Goal: Task Accomplishment & Management: Use online tool/utility

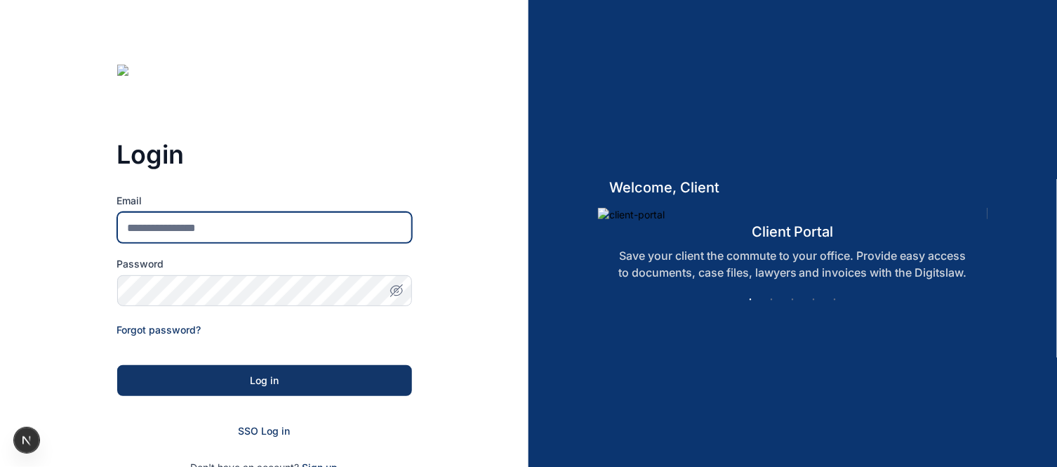
click at [253, 230] on input "Email" at bounding box center [264, 227] width 295 height 31
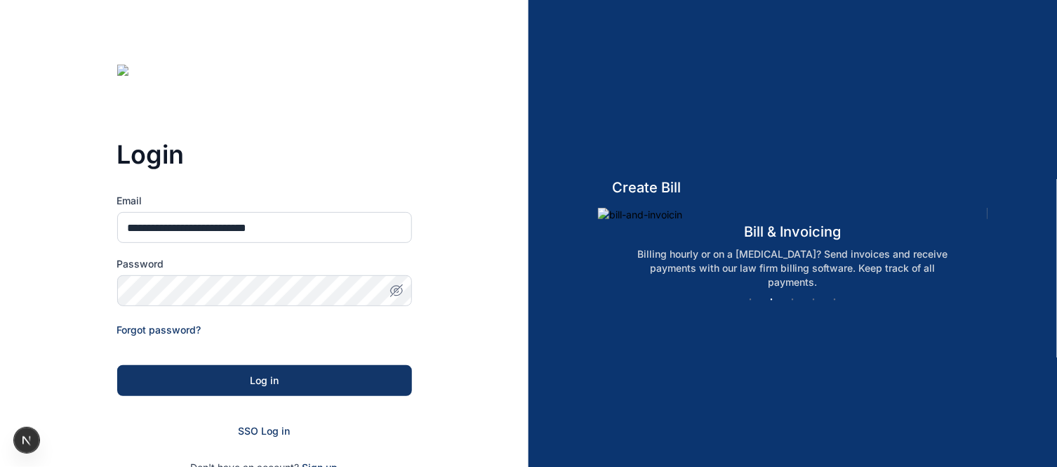
click at [399, 289] on icon "button" at bounding box center [397, 291] width 14 height 14
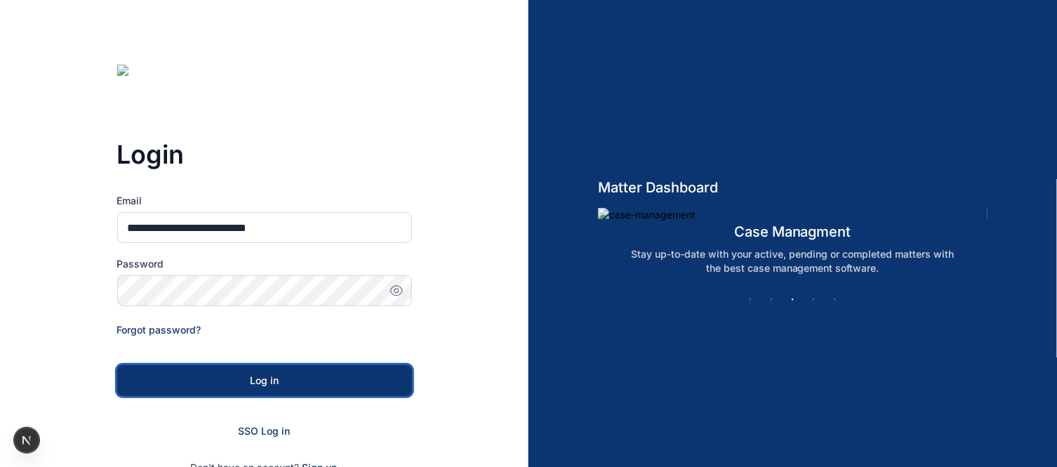
click at [279, 375] on div "Log in" at bounding box center [265, 381] width 250 height 14
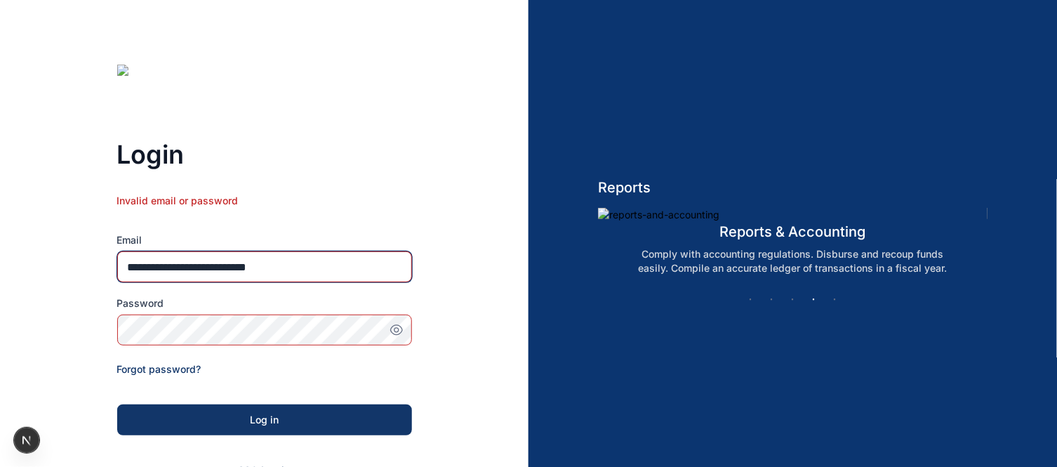
drag, startPoint x: 301, startPoint y: 263, endPoint x: 124, endPoint y: 263, distance: 176.3
click at [124, 263] on input "**********" at bounding box center [264, 266] width 295 height 31
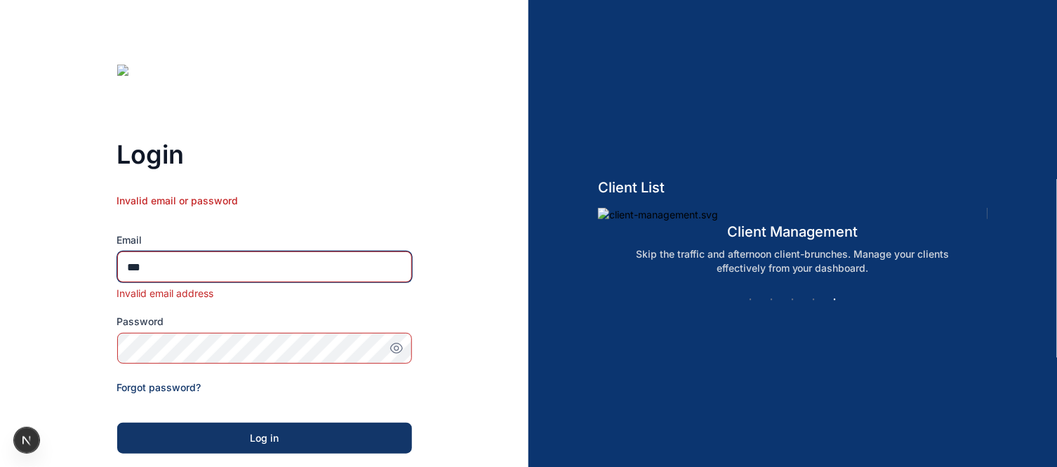
type input "**********"
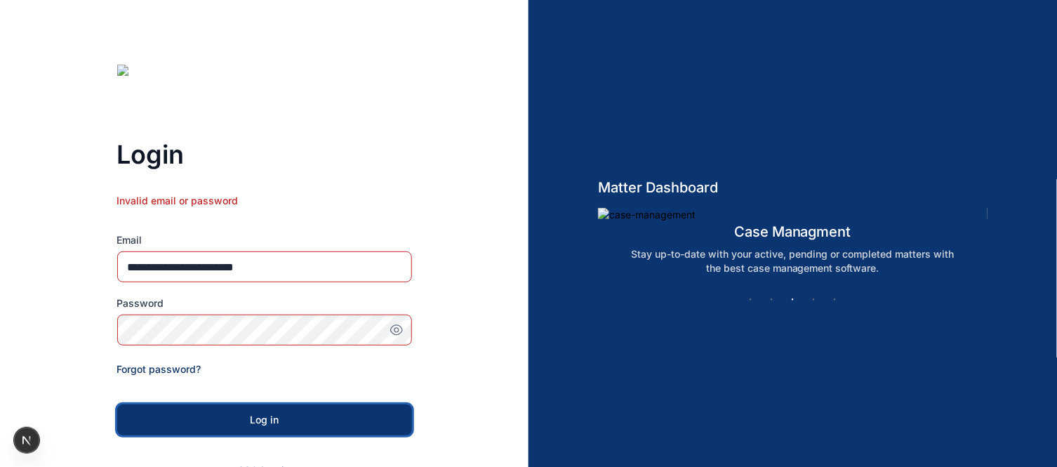
click at [258, 426] on div "Log in" at bounding box center [265, 420] width 250 height 14
click at [270, 419] on div "Log in" at bounding box center [265, 420] width 250 height 14
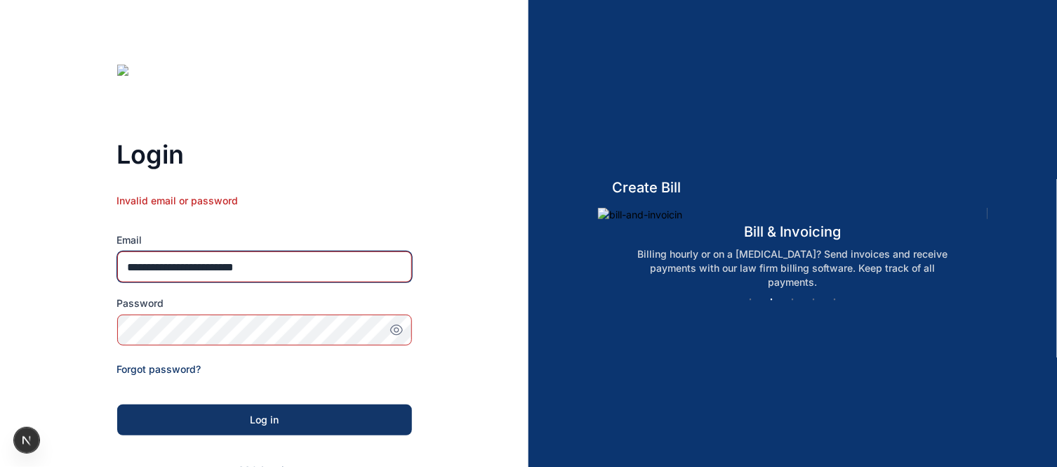
click at [298, 269] on input "**********" at bounding box center [264, 266] width 295 height 31
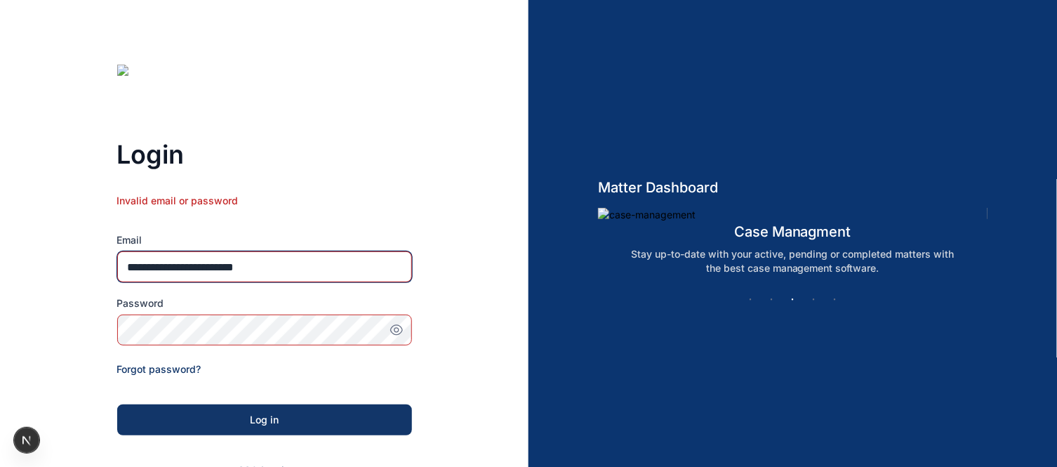
drag, startPoint x: 298, startPoint y: 269, endPoint x: 126, endPoint y: 272, distance: 172.1
click at [126, 272] on input "**********" at bounding box center [264, 266] width 295 height 31
type input "**********"
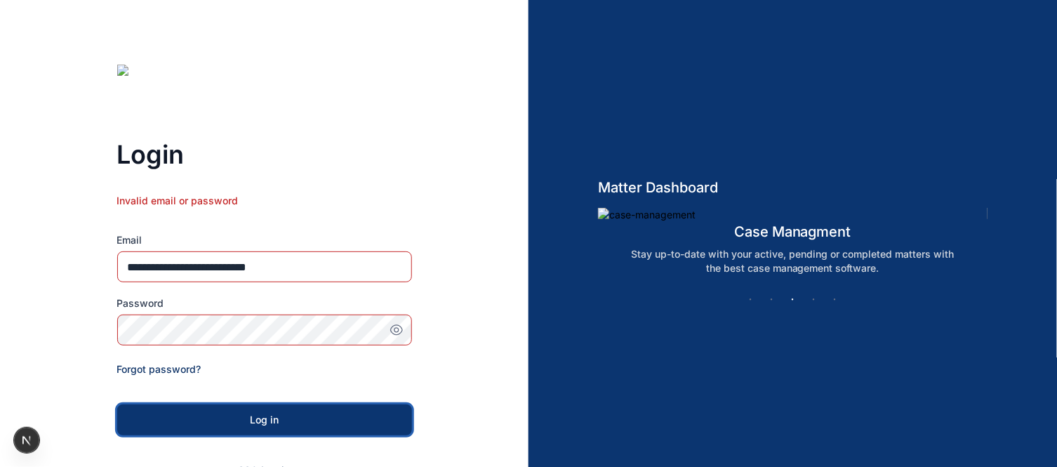
click at [265, 420] on div "Log in" at bounding box center [265, 420] width 250 height 14
click at [271, 423] on div "Log in" at bounding box center [265, 420] width 250 height 14
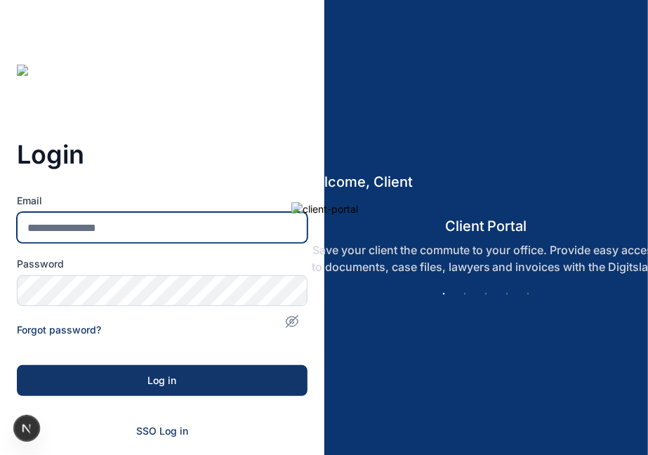
click at [122, 223] on input "Email" at bounding box center [162, 227] width 291 height 31
type input "**********"
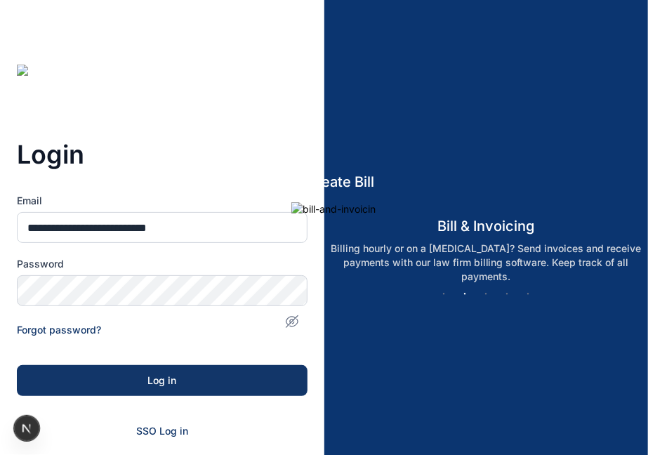
click at [286, 317] on icon "button" at bounding box center [290, 321] width 9 height 8
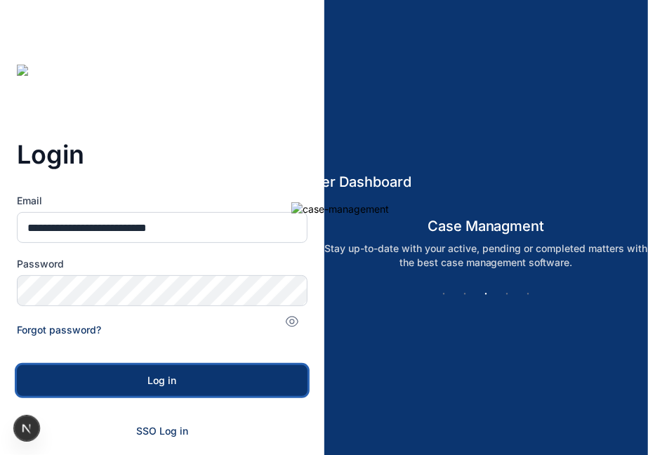
click at [173, 381] on div "Log in" at bounding box center [162, 381] width 246 height 14
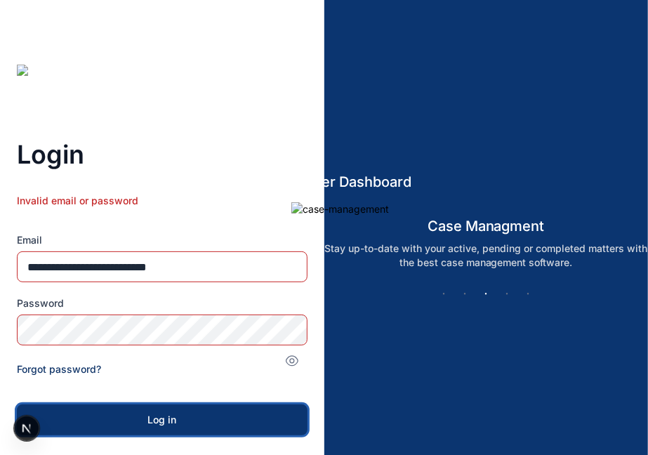
click at [188, 416] on div "Log in" at bounding box center [162, 420] width 246 height 14
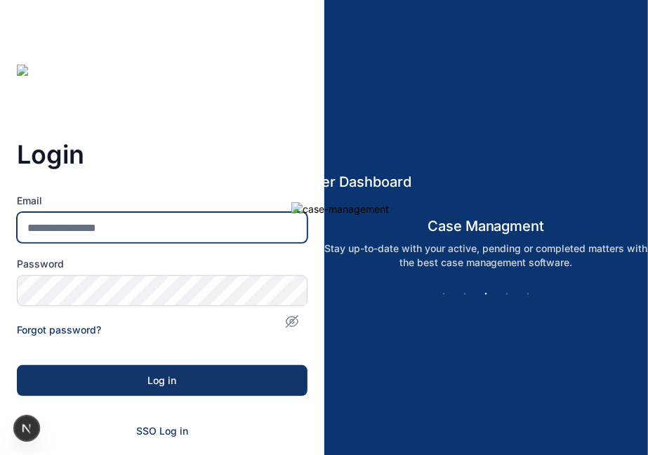
click at [61, 223] on input "Email" at bounding box center [162, 227] width 291 height 31
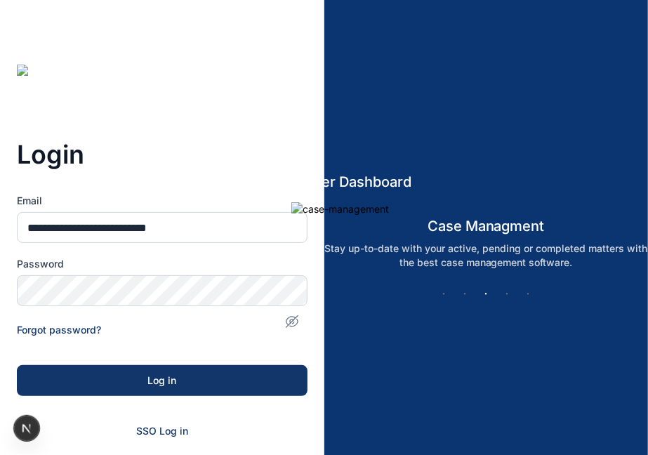
click at [286, 315] on icon "button" at bounding box center [292, 322] width 14 height 14
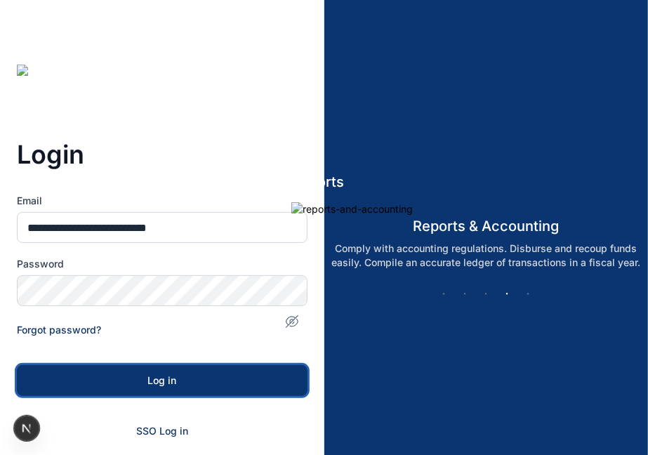
click at [206, 378] on div "Log in" at bounding box center [162, 381] width 246 height 14
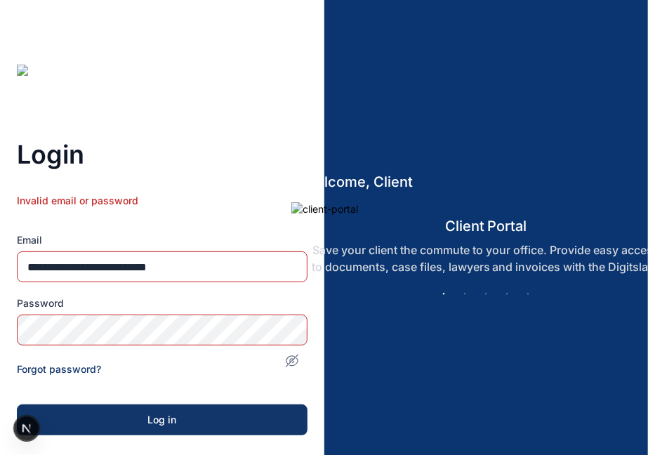
click at [426, 216] on img at bounding box center [486, 209] width 390 height 14
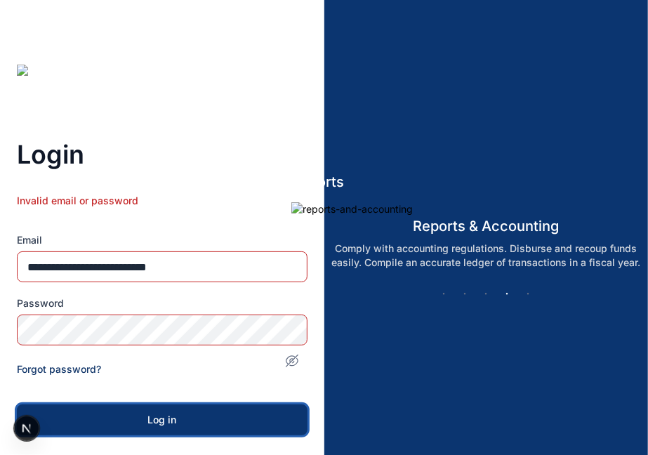
click at [158, 421] on div "Log in" at bounding box center [162, 420] width 246 height 14
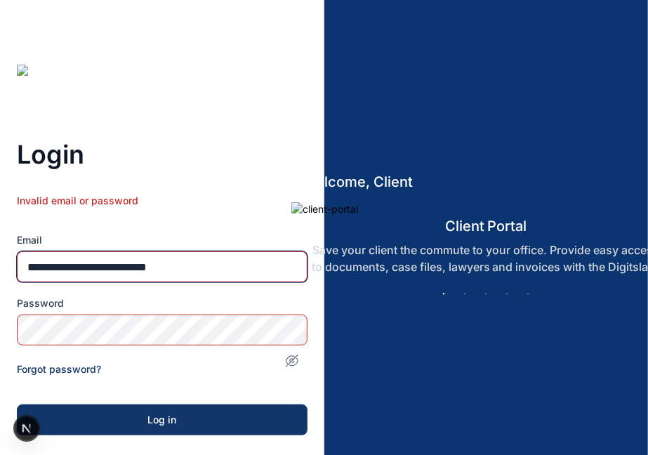
drag, startPoint x: 212, startPoint y: 270, endPoint x: 0, endPoint y: 275, distance: 212.1
click at [0, 275] on div "**********" at bounding box center [162, 340] width 324 height 680
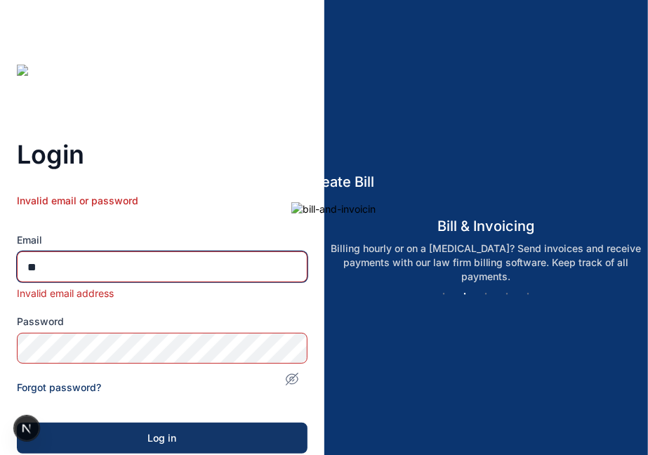
type input "**********"
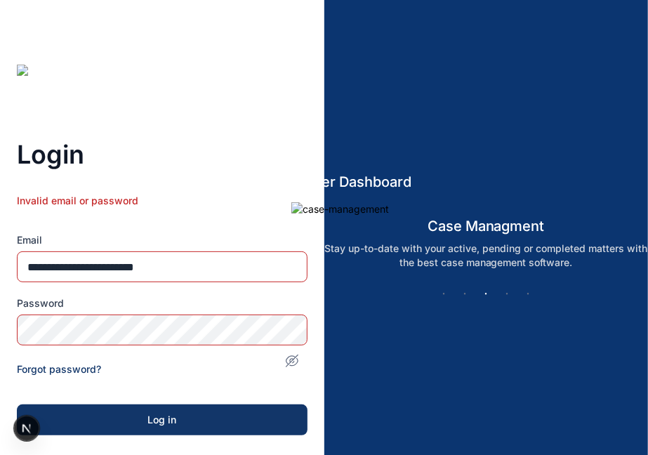
click at [284, 354] on span "button" at bounding box center [292, 361] width 31 height 14
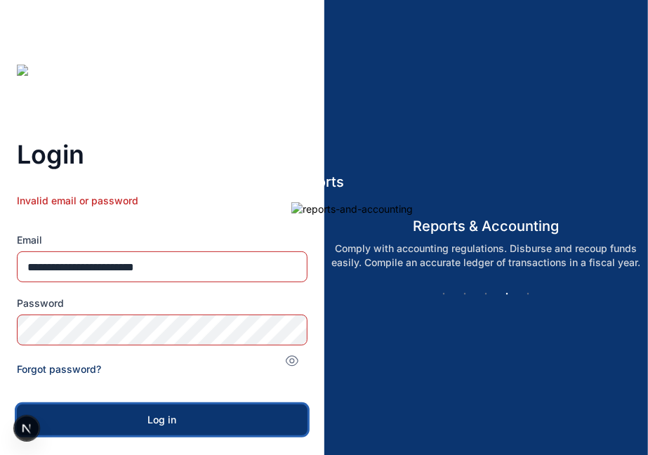
click at [180, 425] on div "Log in" at bounding box center [162, 420] width 246 height 14
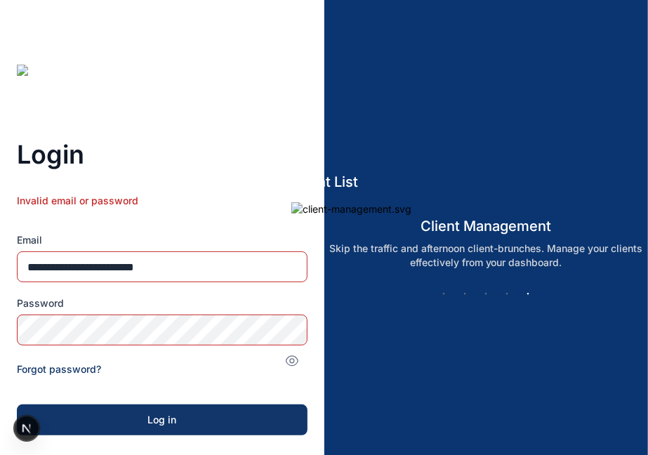
click at [58, 202] on div "Invalid email or password" at bounding box center [162, 213] width 291 height 39
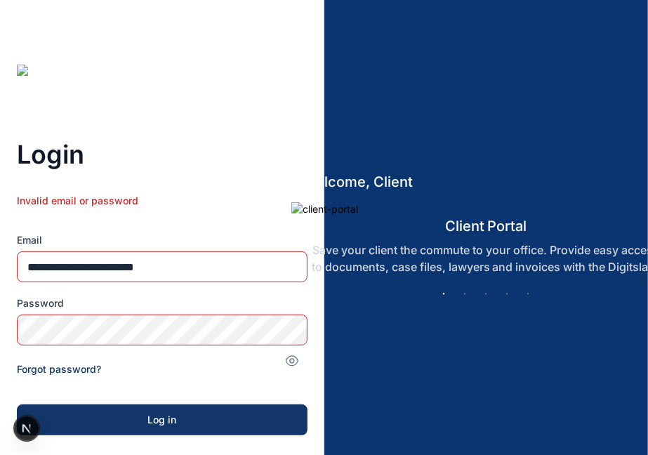
click at [57, 159] on h3 "Login" at bounding box center [162, 154] width 291 height 28
copy div "Login"
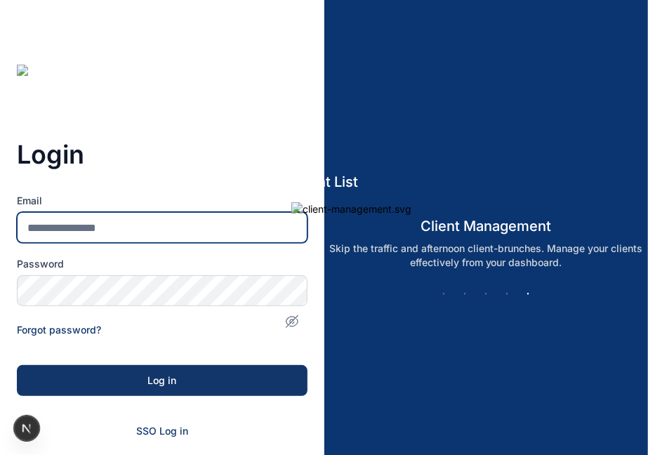
click at [153, 214] on input "Email" at bounding box center [162, 227] width 291 height 31
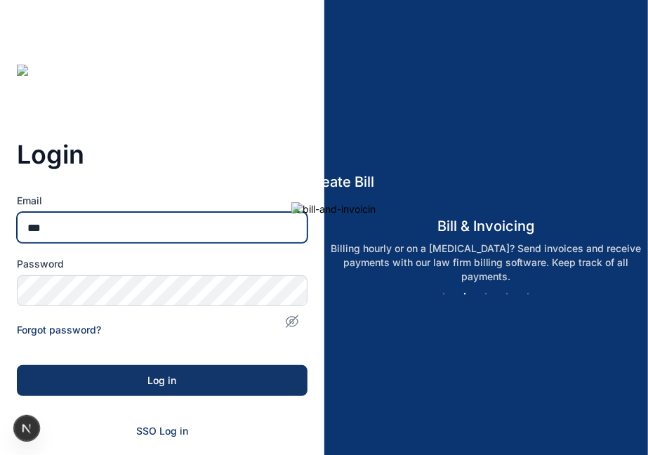
type input "**********"
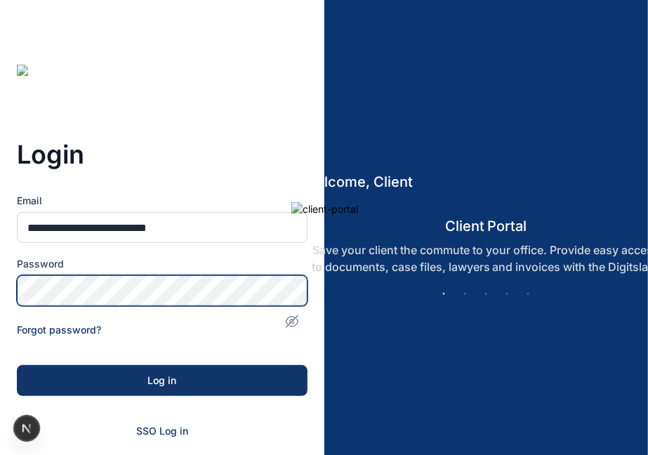
click at [291, 216] on img at bounding box center [486, 209] width 390 height 14
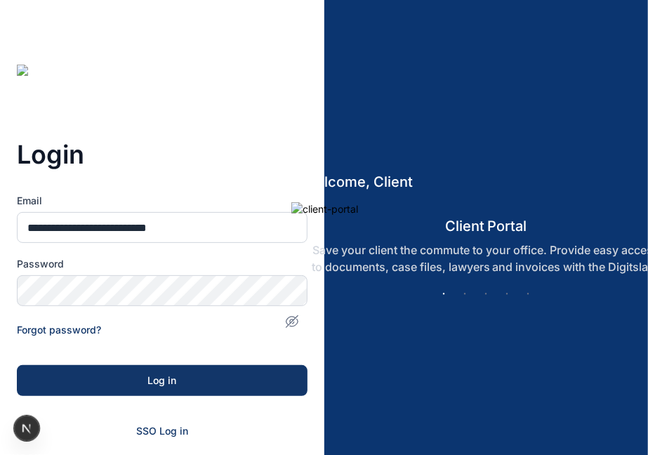
click at [290, 315] on icon "button" at bounding box center [292, 322] width 14 height 14
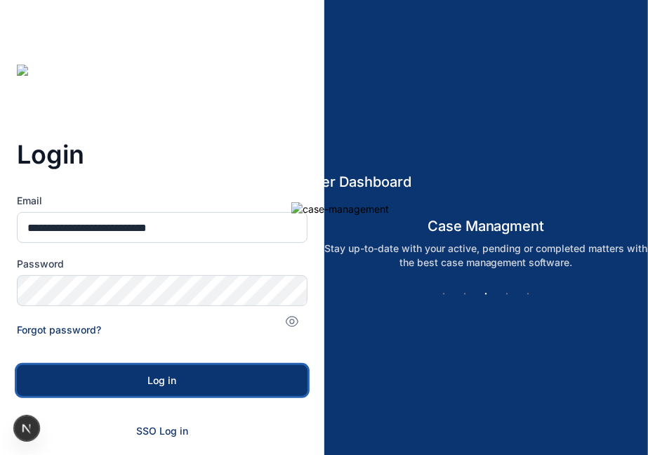
click at [186, 386] on div "Log in" at bounding box center [162, 381] width 246 height 14
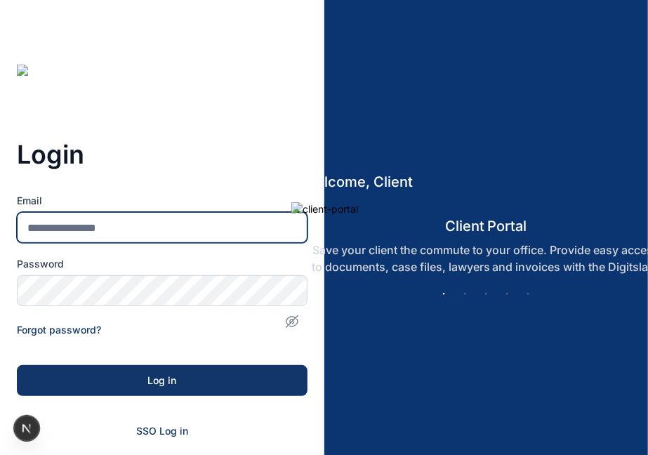
click at [183, 225] on input "Email" at bounding box center [162, 227] width 291 height 31
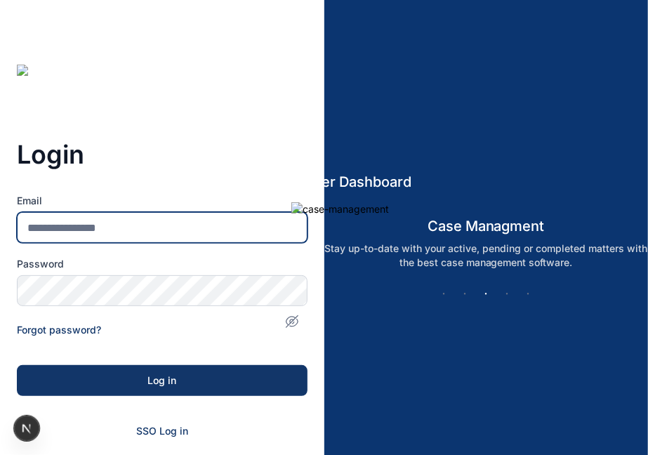
click at [144, 229] on input "Email" at bounding box center [162, 227] width 291 height 31
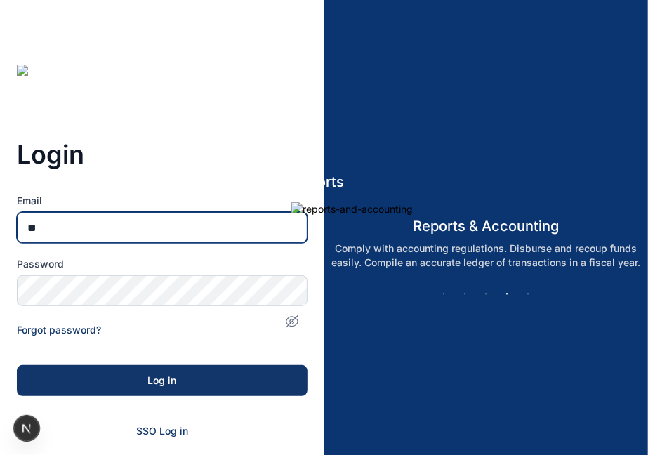
type input "**********"
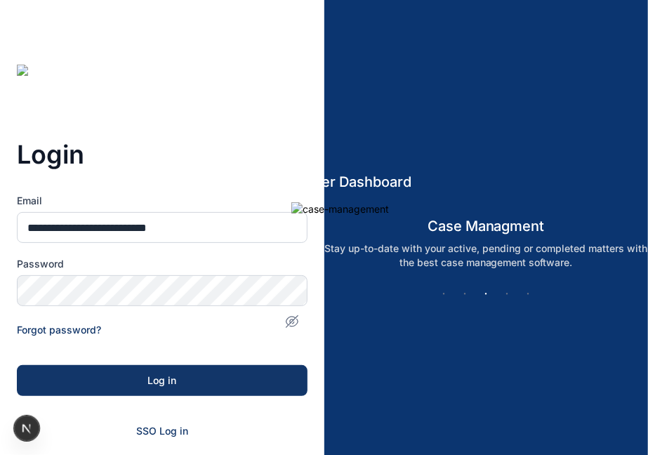
click at [286, 315] on icon "button" at bounding box center [292, 322] width 14 height 14
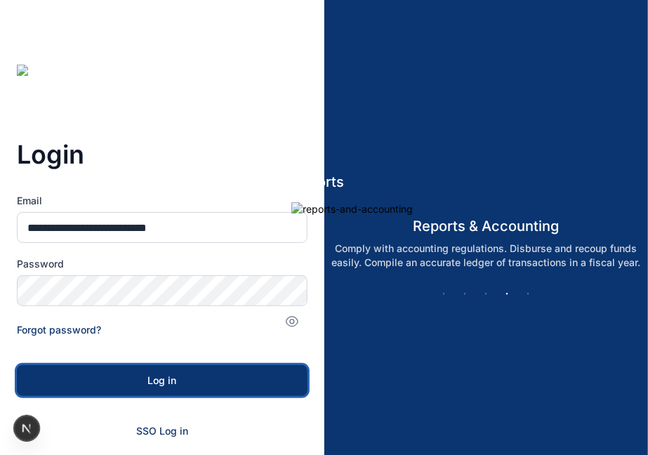
click at [152, 381] on div "Log in" at bounding box center [162, 381] width 246 height 14
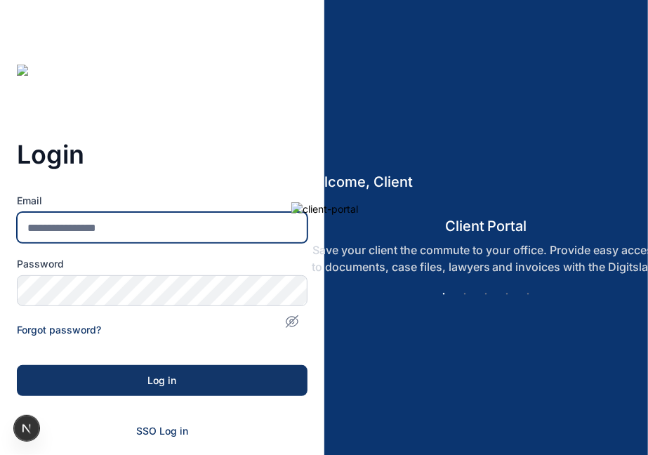
click at [80, 225] on input "Email" at bounding box center [162, 227] width 291 height 31
type input "**********"
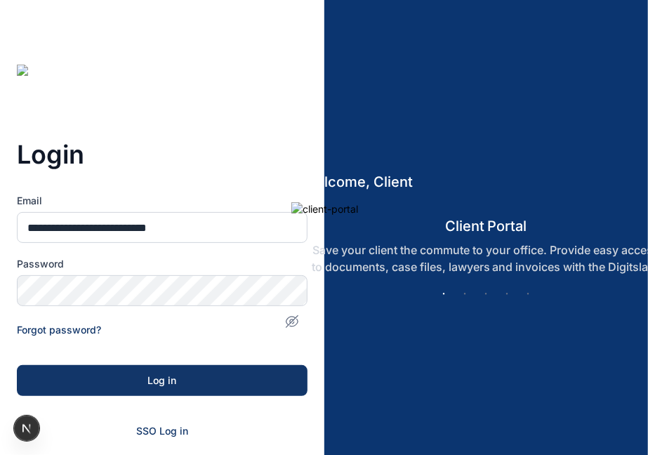
click at [286, 315] on icon "button" at bounding box center [292, 322] width 14 height 14
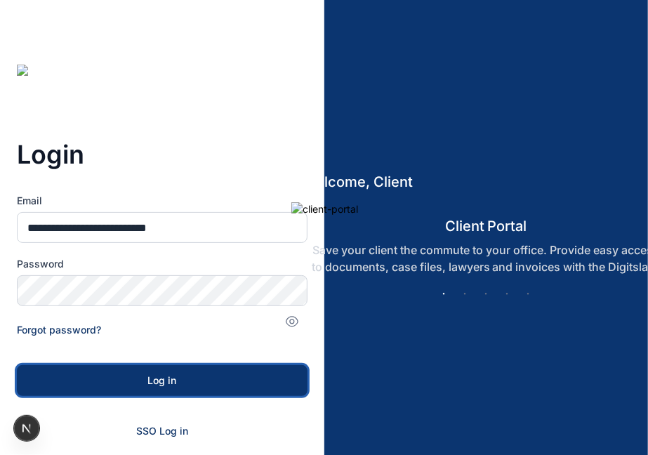
click at [149, 381] on div "Log in" at bounding box center [162, 381] width 246 height 14
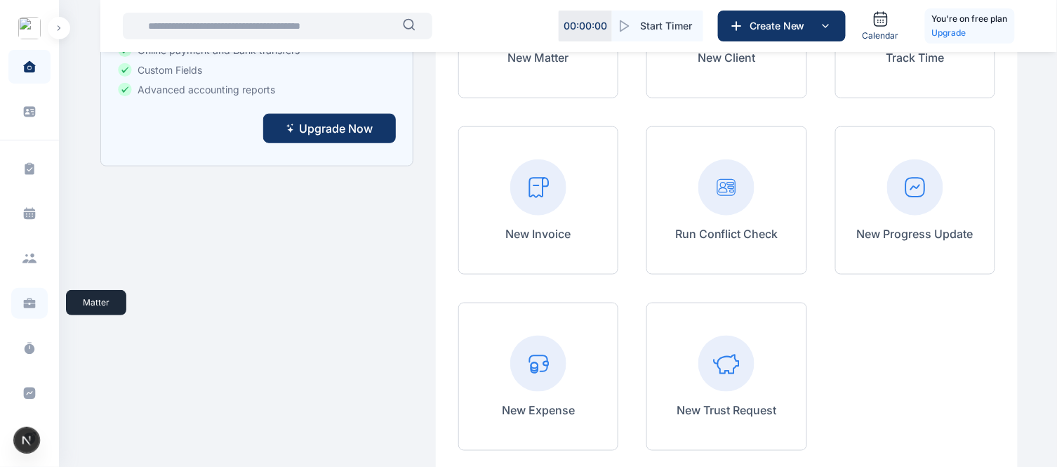
scroll to position [387, 0]
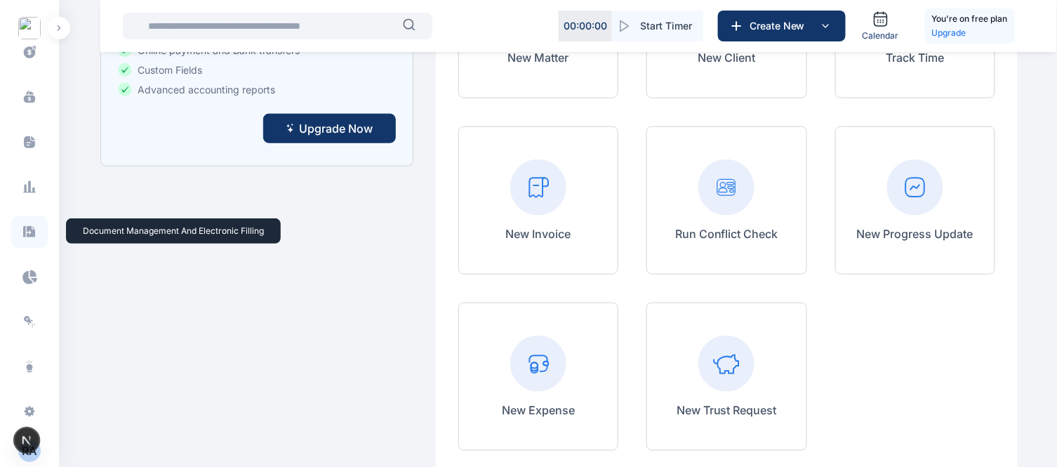
click at [29, 232] on icon at bounding box center [29, 232] width 14 height 15
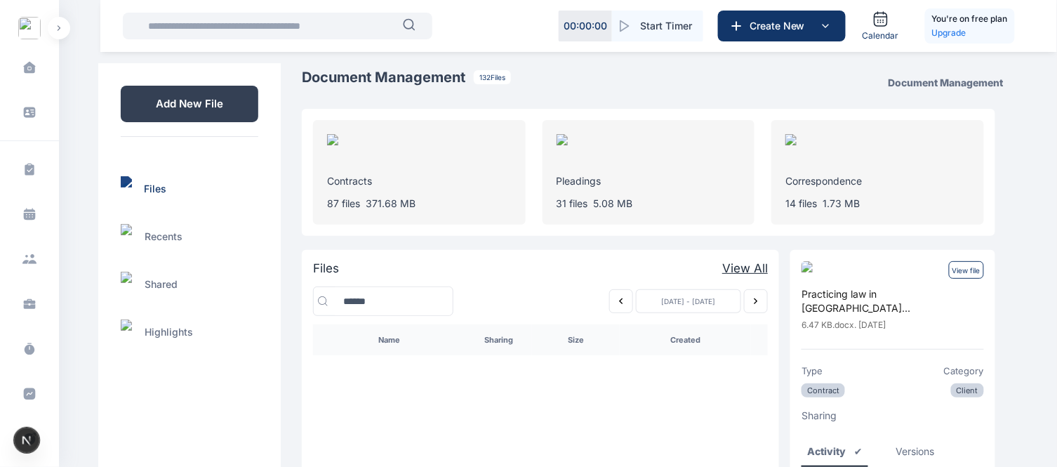
click at [621, 298] on icon "Previous week" at bounding box center [622, 301] width 4 height 6
click at [659, 271] on p "View file" at bounding box center [966, 270] width 35 height 18
drag, startPoint x: 972, startPoint y: 271, endPoint x: 1046, endPoint y: 209, distance: 97.2
click at [659, 209] on div "ROYALE CONSULTANTS Dashboard dashboard Conflict-Check conflict-check Task Manag…" at bounding box center [528, 260] width 1057 height 520
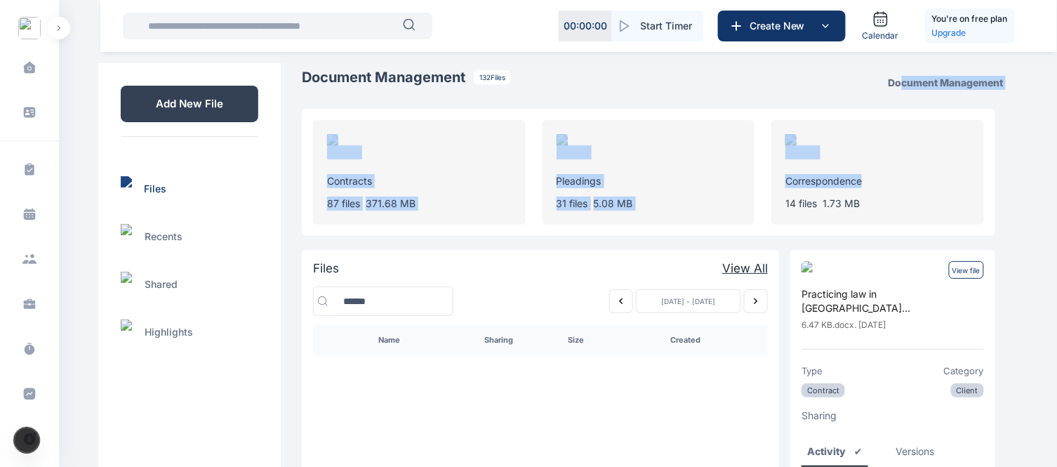
drag, startPoint x: 901, startPoint y: 94, endPoint x: 913, endPoint y: 132, distance: 39.8
click at [659, 132] on div "Document Management 132 Files Document Management Contracts 87 files 371.68 MB …" at bounding box center [648, 282] width 739 height 430
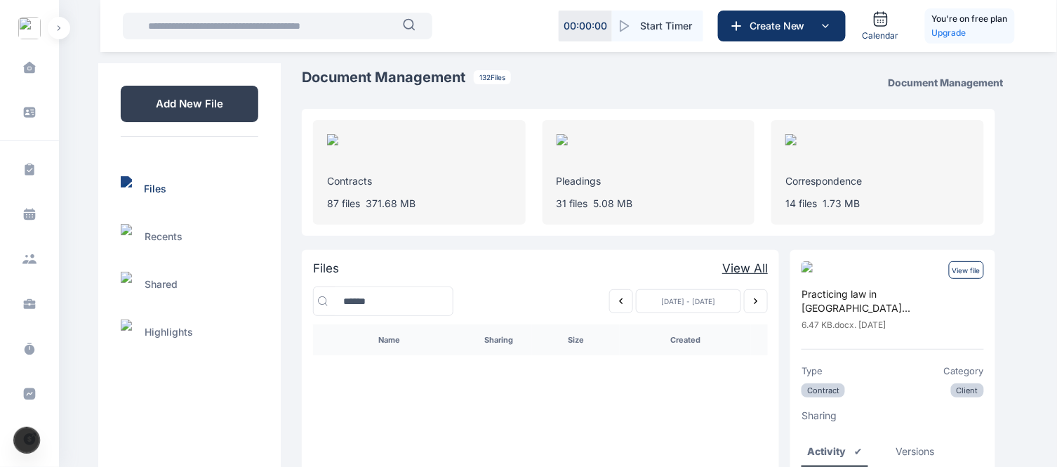
click at [659, 85] on div "Document Management 132 Files Document Management" at bounding box center [648, 82] width 739 height 30
click at [659, 265] on p "View file" at bounding box center [966, 270] width 35 height 18
click at [659, 271] on p "View file" at bounding box center [966, 270] width 35 height 18
click at [620, 300] on icon "Previous week" at bounding box center [621, 301] width 11 height 11
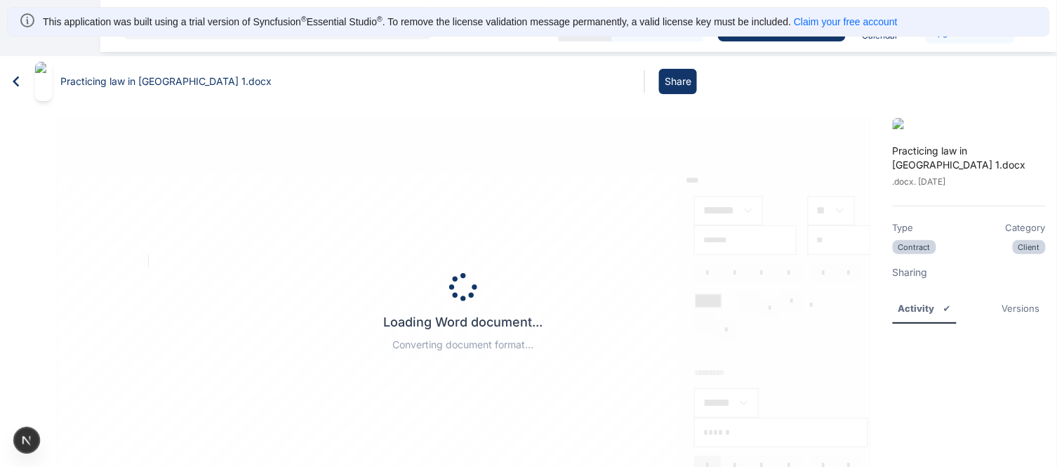
type input "*****"
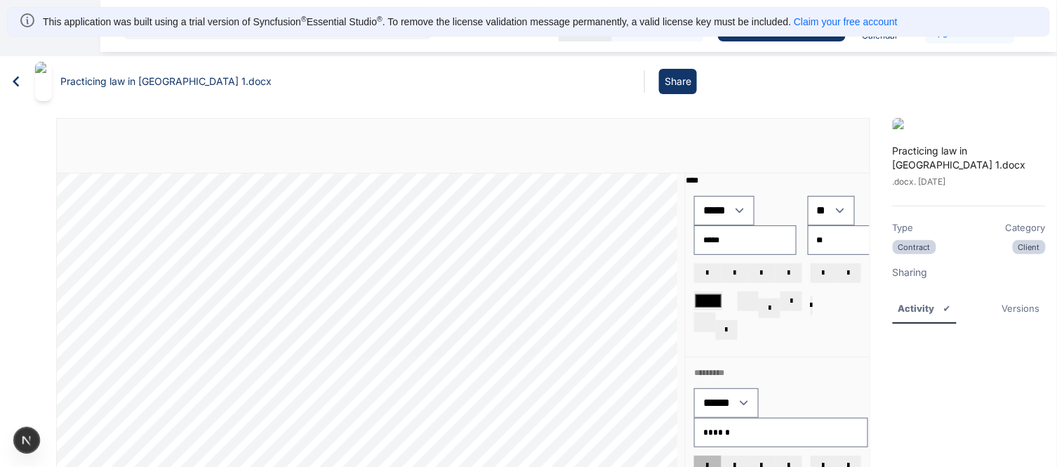
click at [12, 74] on icon at bounding box center [16, 81] width 21 height 21
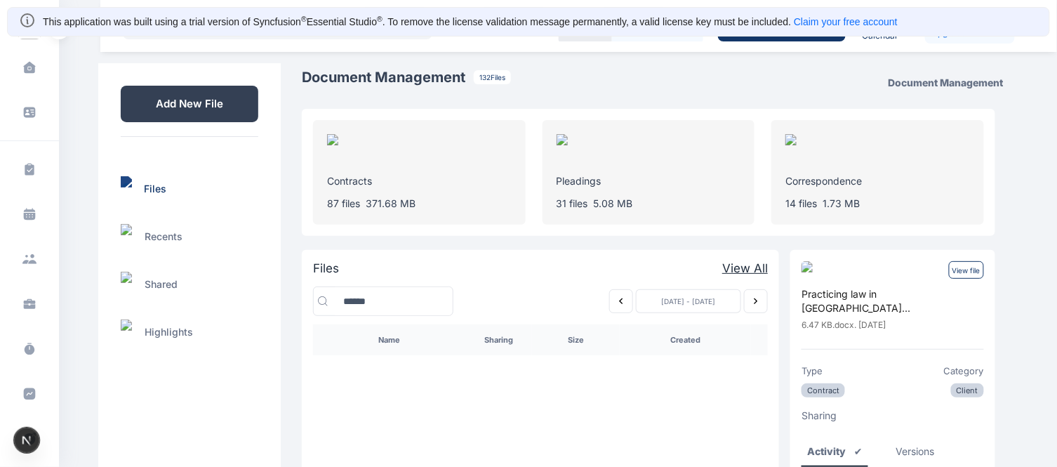
scroll to position [39, 0]
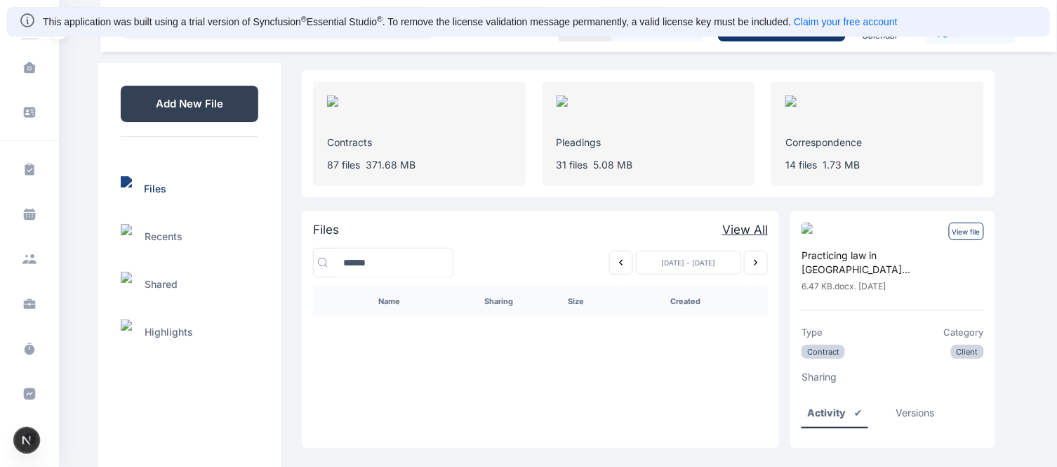
click at [612, 261] on button "Previous week" at bounding box center [621, 263] width 24 height 24
click at [618, 261] on icon "Previous week" at bounding box center [621, 262] width 11 height 11
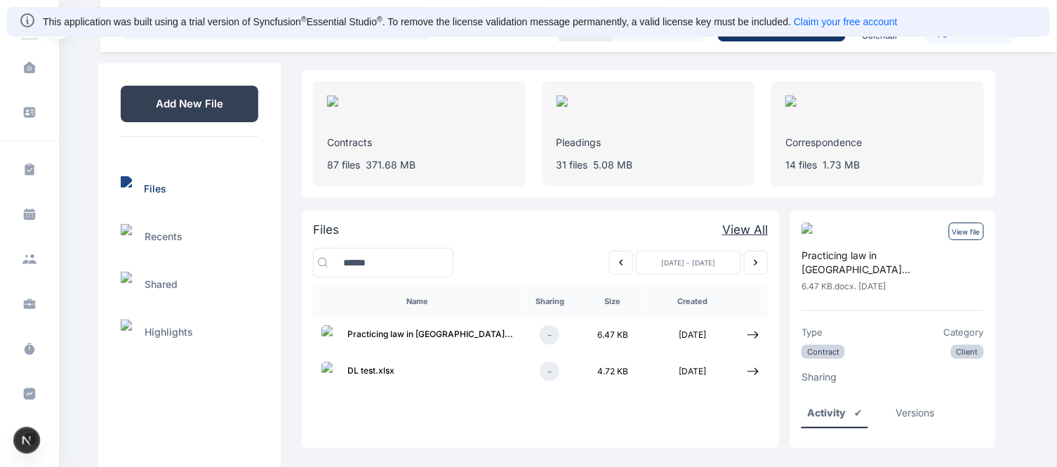
click at [618, 261] on icon "Previous week" at bounding box center [621, 262] width 11 height 11
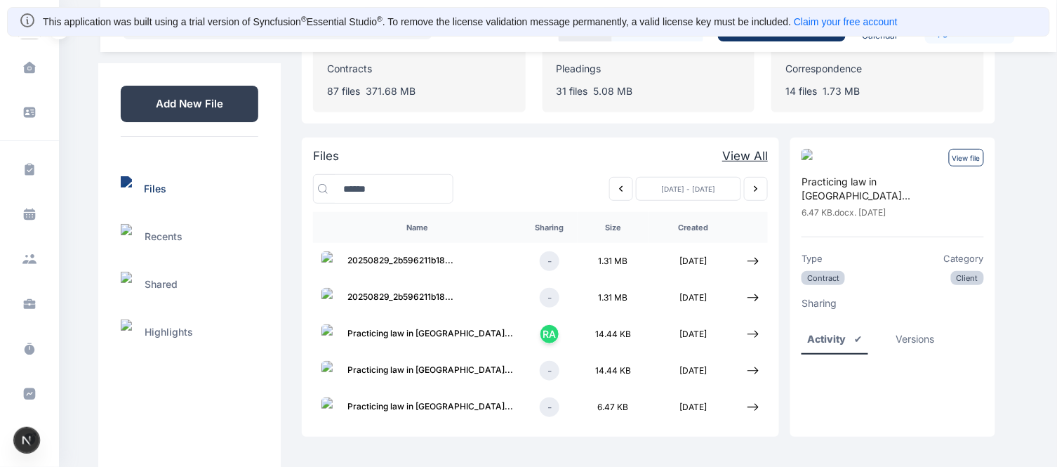
scroll to position [115, 0]
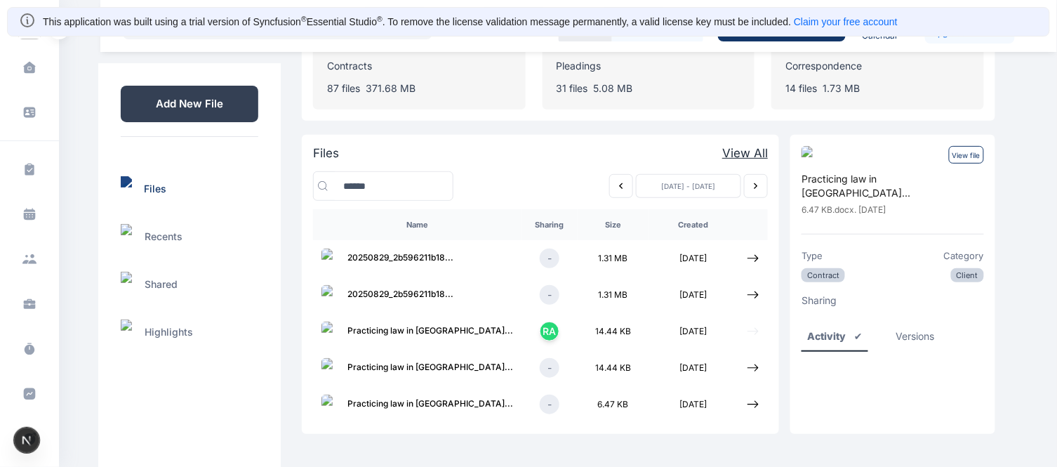
click at [659, 329] on icon at bounding box center [753, 331] width 13 height 13
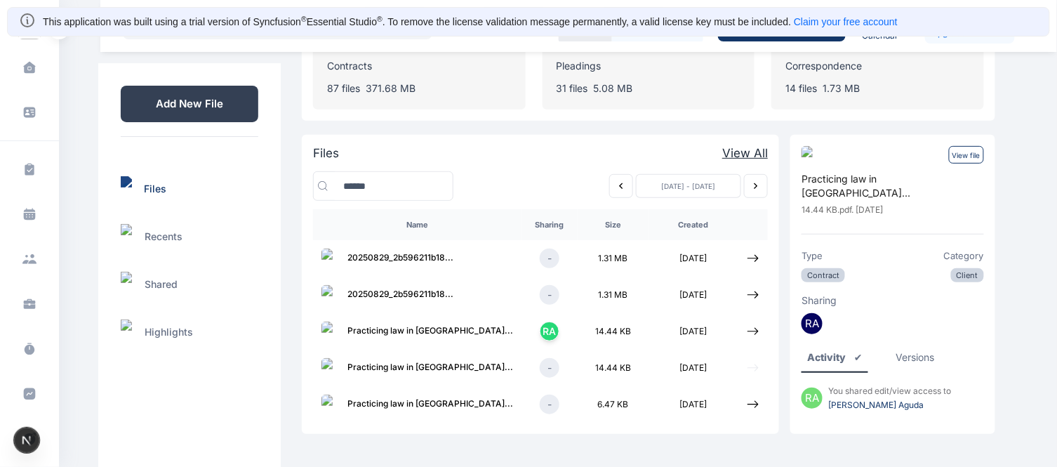
click at [659, 367] on icon at bounding box center [753, 368] width 13 height 13
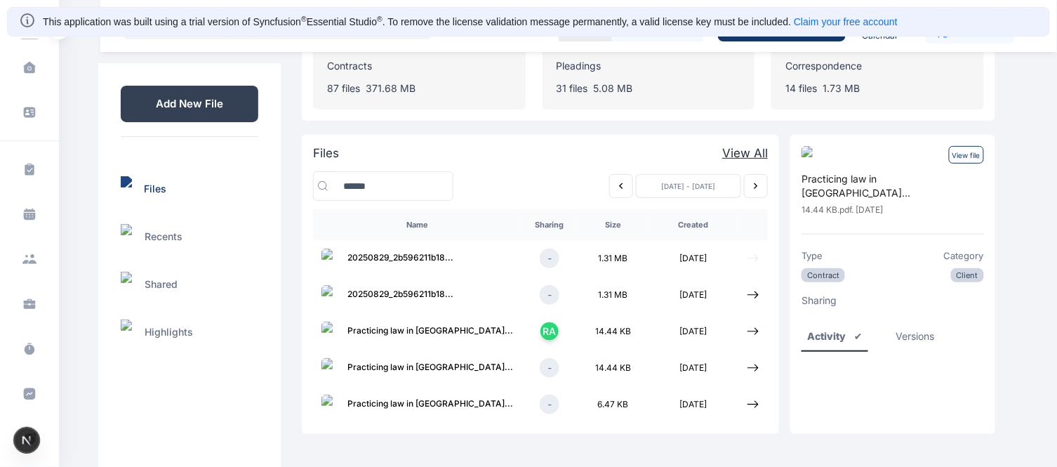
click at [659, 256] on icon at bounding box center [753, 258] width 13 height 13
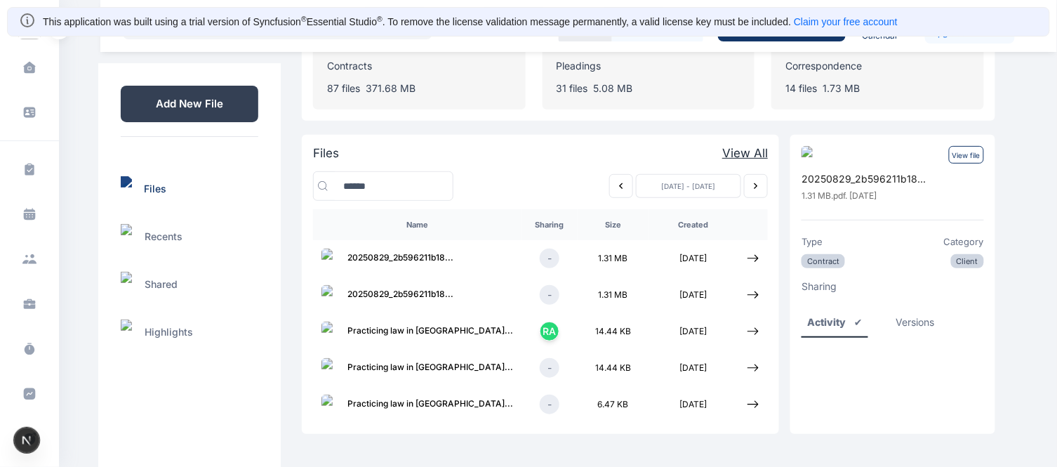
click at [617, 184] on icon "Previous week" at bounding box center [621, 185] width 11 height 11
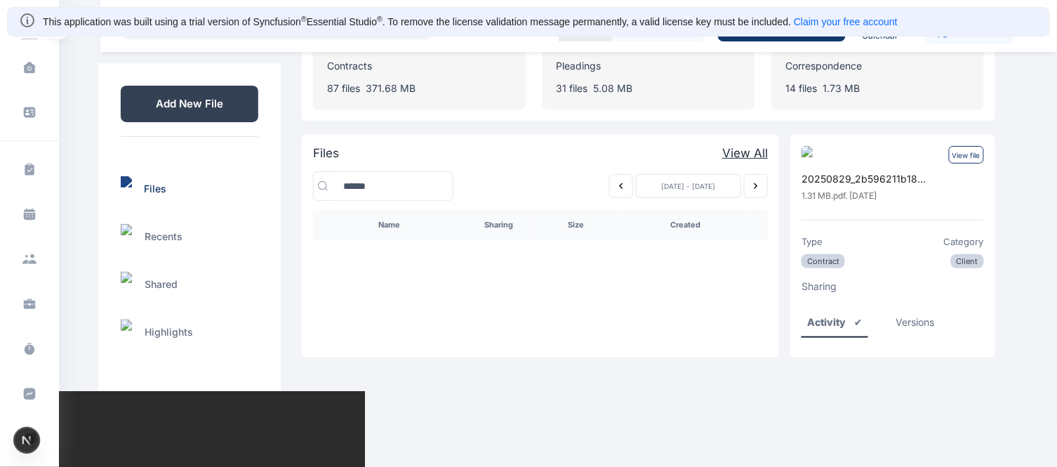
scroll to position [39, 0]
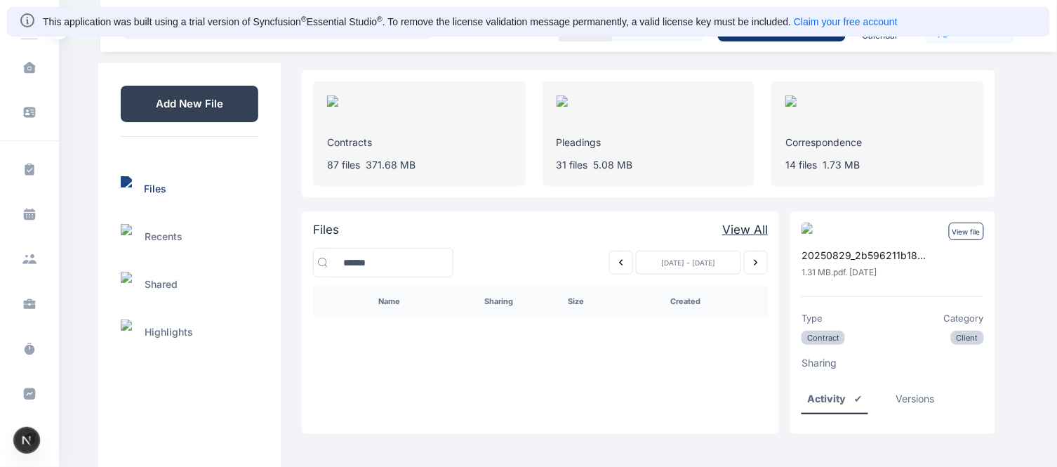
click at [623, 265] on icon "Previous week" at bounding box center [621, 262] width 11 height 11
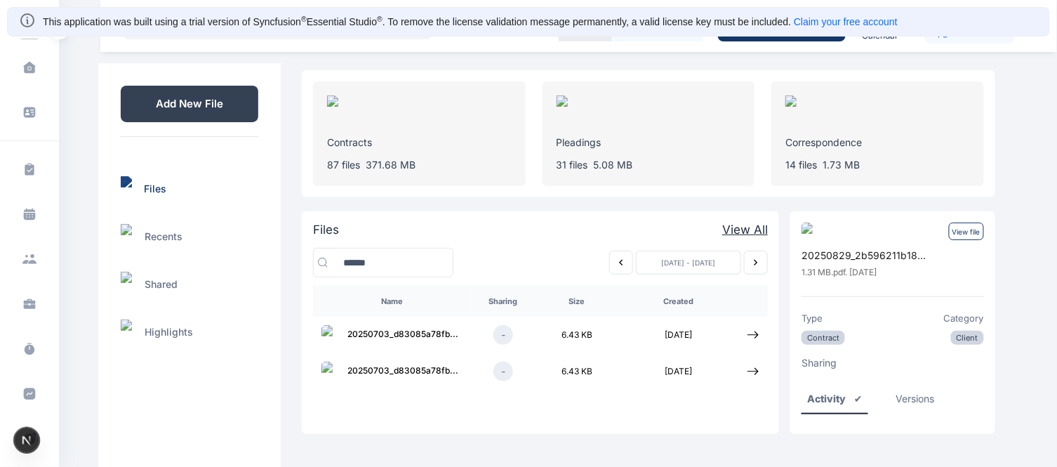
click at [623, 265] on icon "Previous week" at bounding box center [621, 262] width 11 height 11
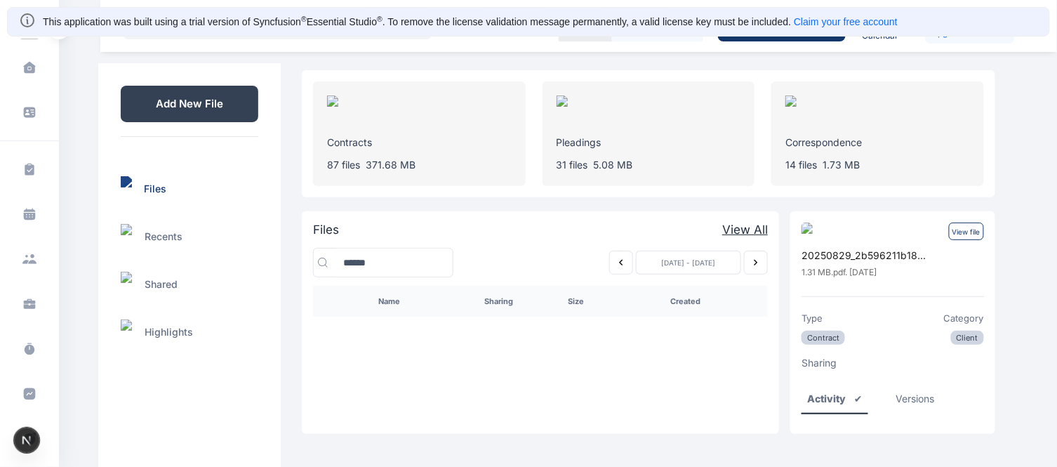
click at [636, 269] on div "2025-07-20 - 2025-07-26" at bounding box center [688, 263] width 105 height 25
click at [616, 263] on icon "Previous week" at bounding box center [621, 262] width 11 height 11
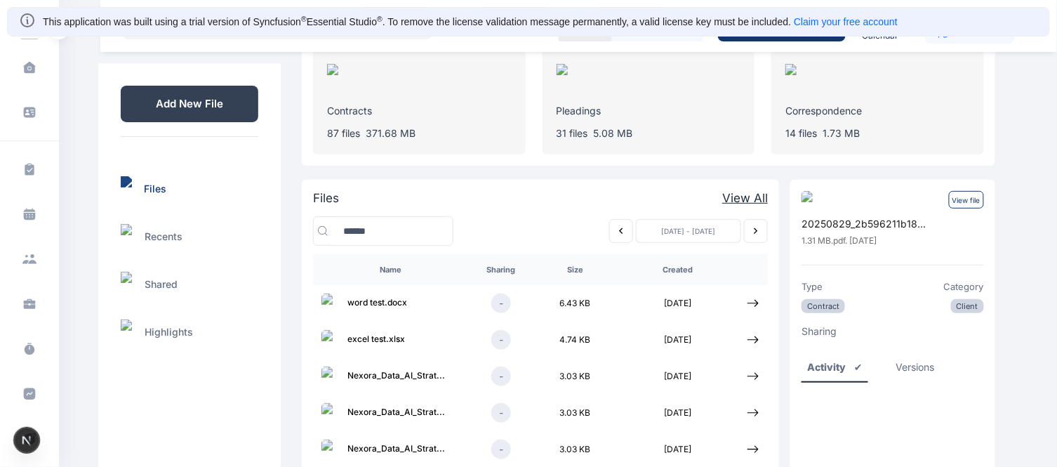
scroll to position [81, 0]
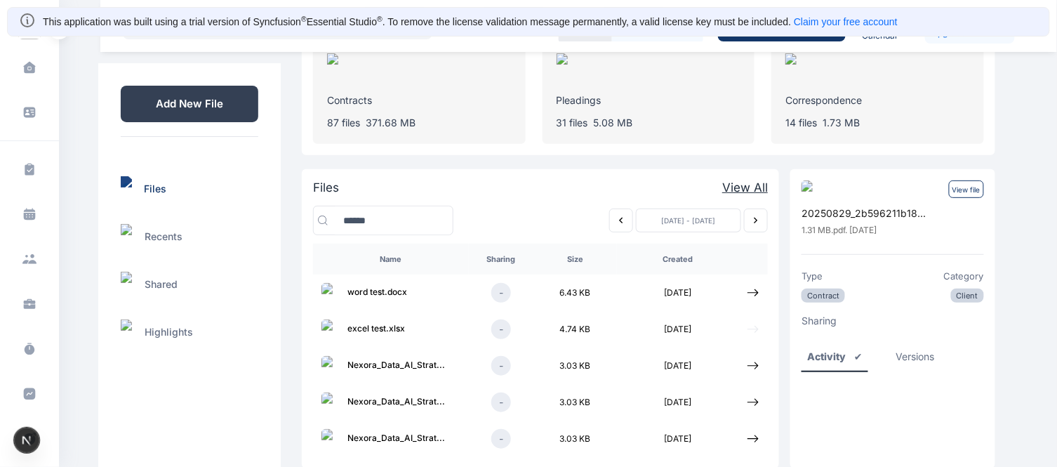
click at [659, 323] on icon at bounding box center [753, 329] width 13 height 13
click at [659, 183] on p "View file" at bounding box center [966, 189] width 35 height 18
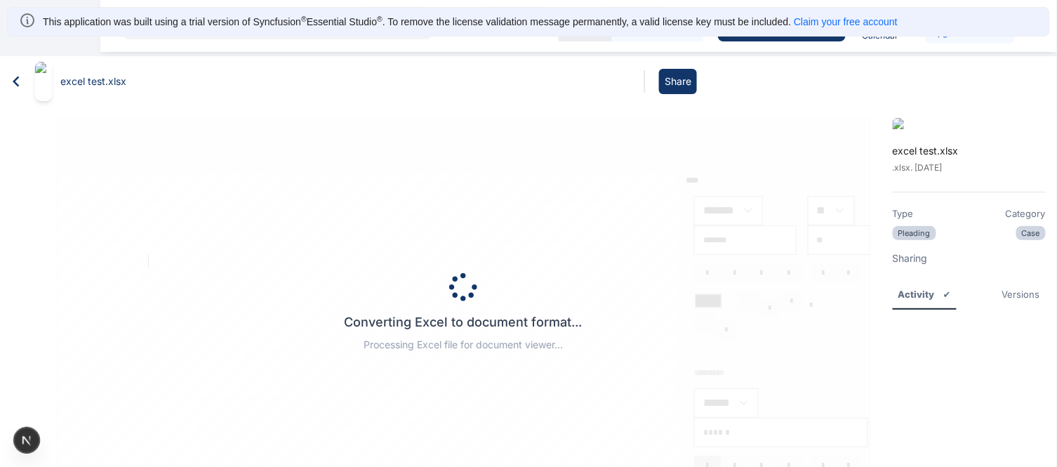
type input "*****"
type input "**"
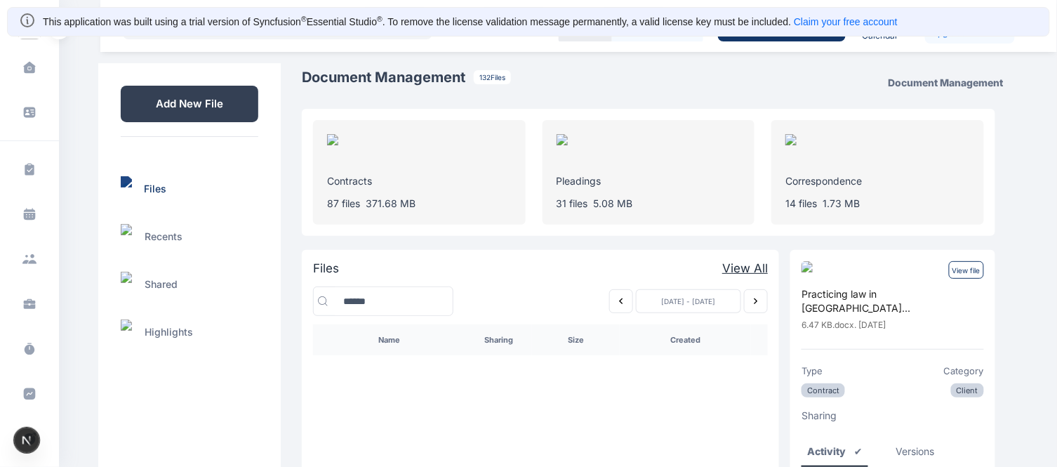
scroll to position [39, 0]
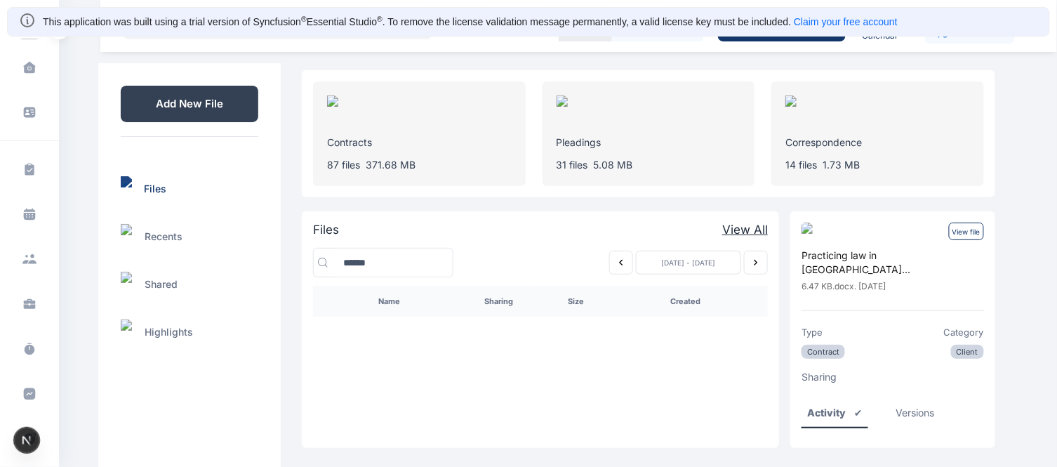
click at [618, 258] on icon "Previous week" at bounding box center [621, 262] width 11 height 11
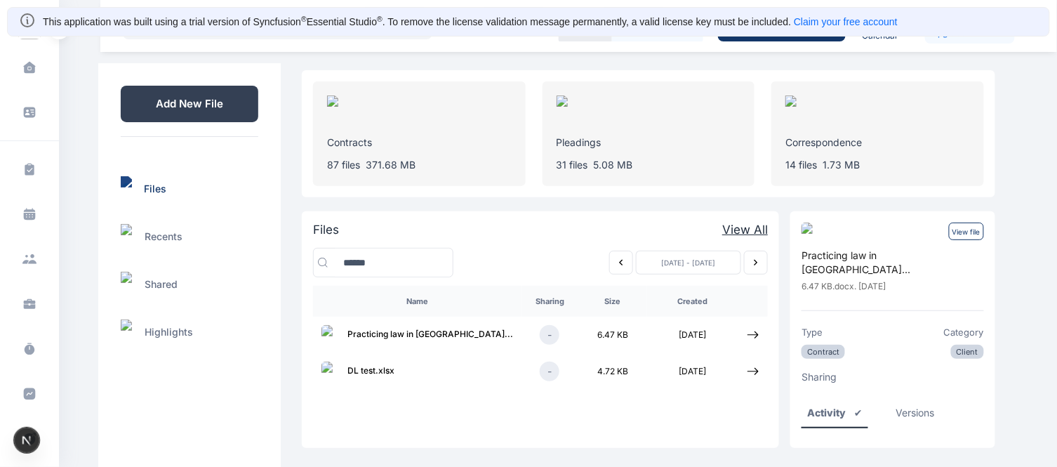
click at [618, 258] on icon "Previous week" at bounding box center [621, 262] width 11 height 11
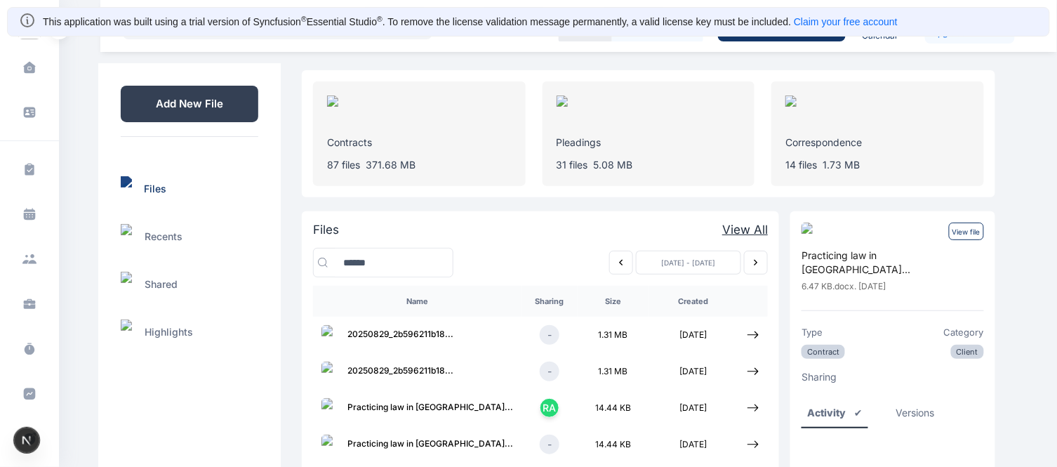
click at [659, 261] on icon "Next week" at bounding box center [756, 262] width 11 height 11
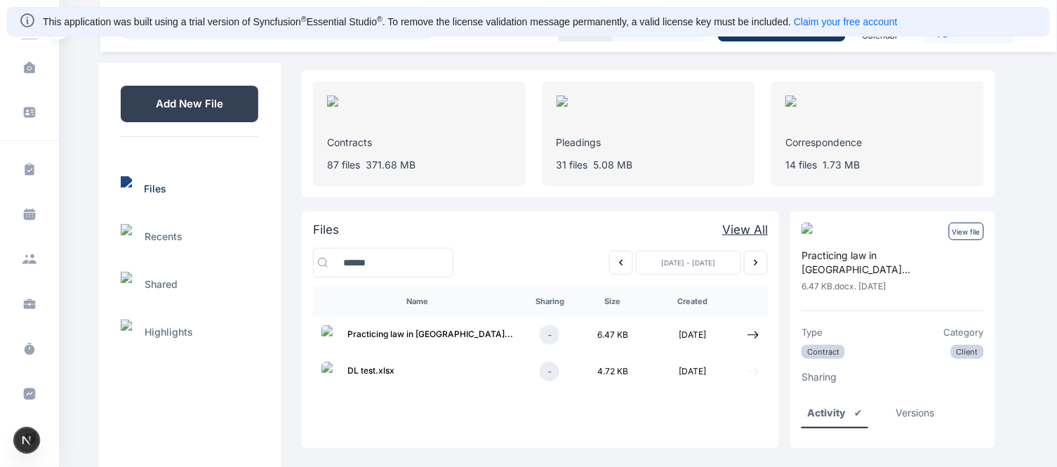
click at [659, 369] on icon at bounding box center [753, 371] width 13 height 13
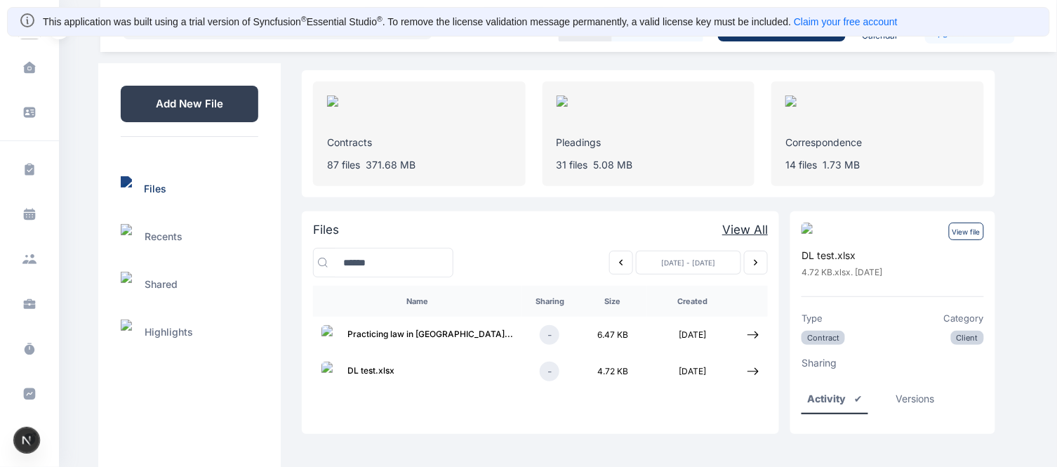
click at [659, 232] on p "View file" at bounding box center [966, 232] width 35 height 18
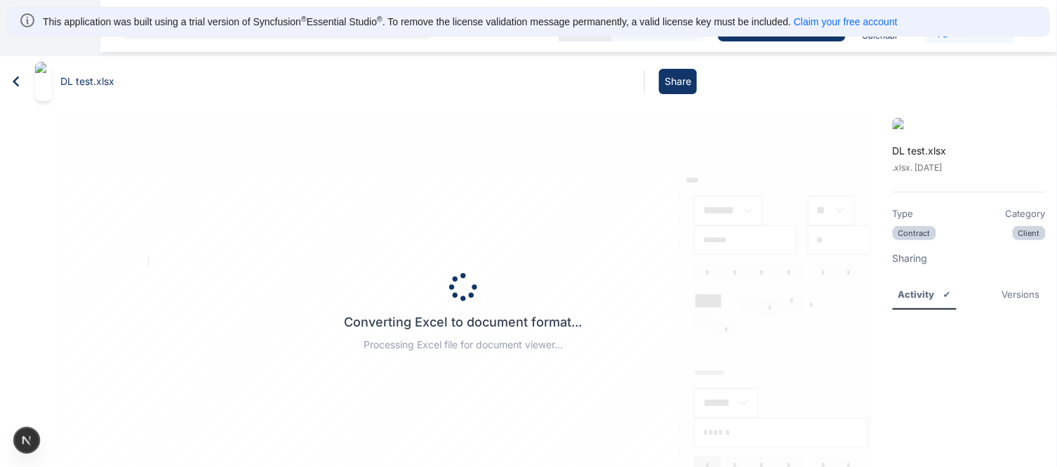
type input "*****"
type input "**"
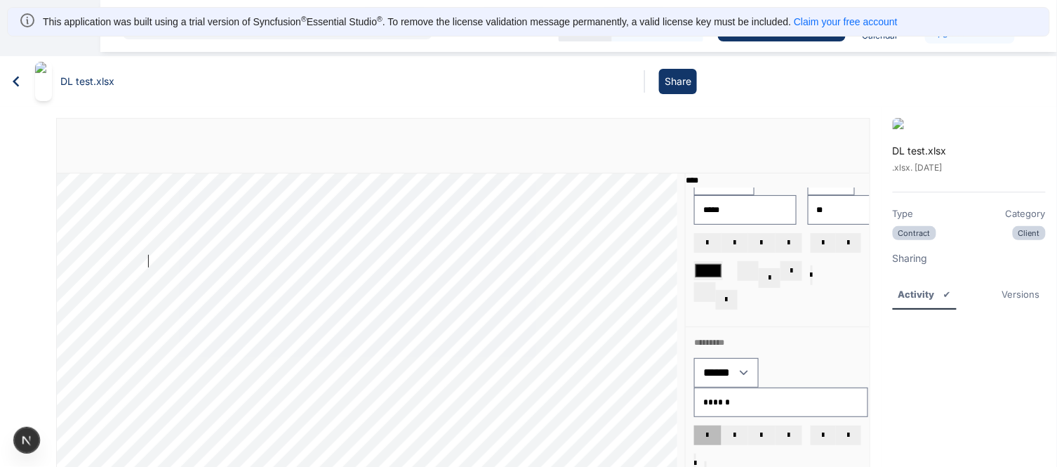
scroll to position [24, 0]
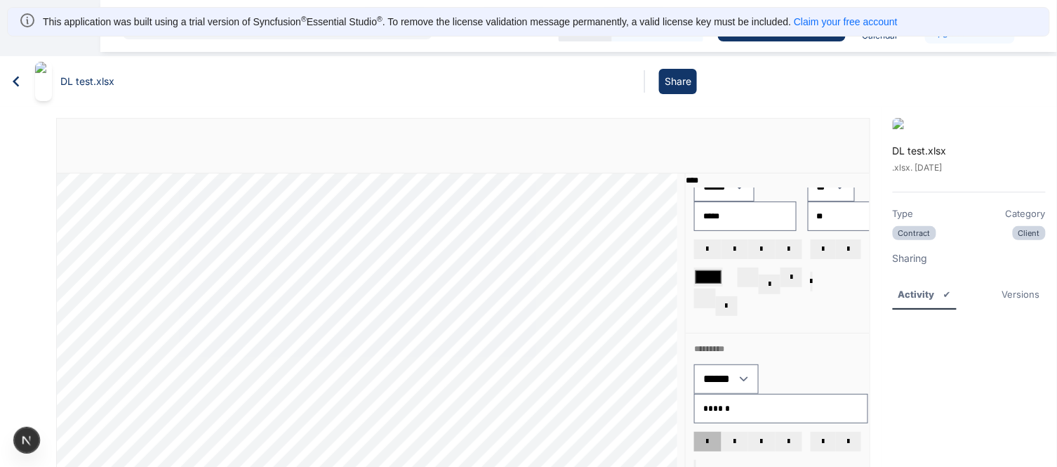
click at [659, 161] on p ". xlsx . Yesterday" at bounding box center [969, 168] width 153 height 14
click at [659, 287] on div "Versions" at bounding box center [1022, 294] width 38 height 14
click at [659, 287] on div "Activity" at bounding box center [914, 294] width 31 height 14
click at [659, 287] on div "Versions" at bounding box center [1022, 294] width 38 height 14
click at [15, 77] on icon at bounding box center [16, 82] width 6 height 11
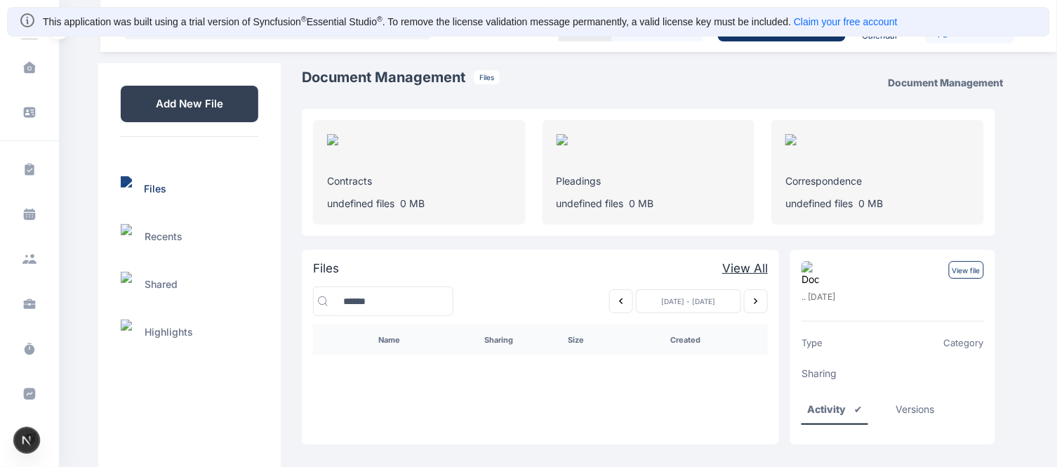
click at [108, 116] on div "Add New File Files Recents Shared Highlights" at bounding box center [189, 220] width 183 height 315
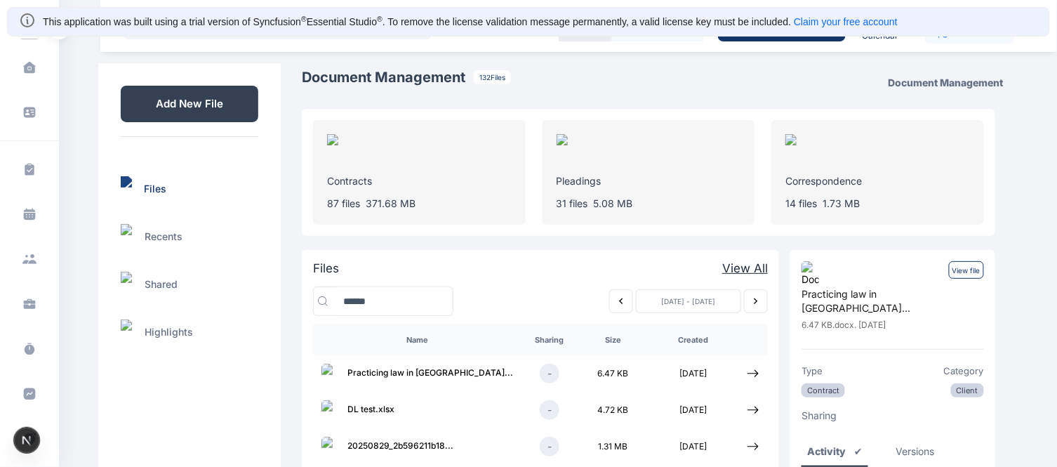
click at [659, 274] on p "View file" at bounding box center [966, 270] width 35 height 18
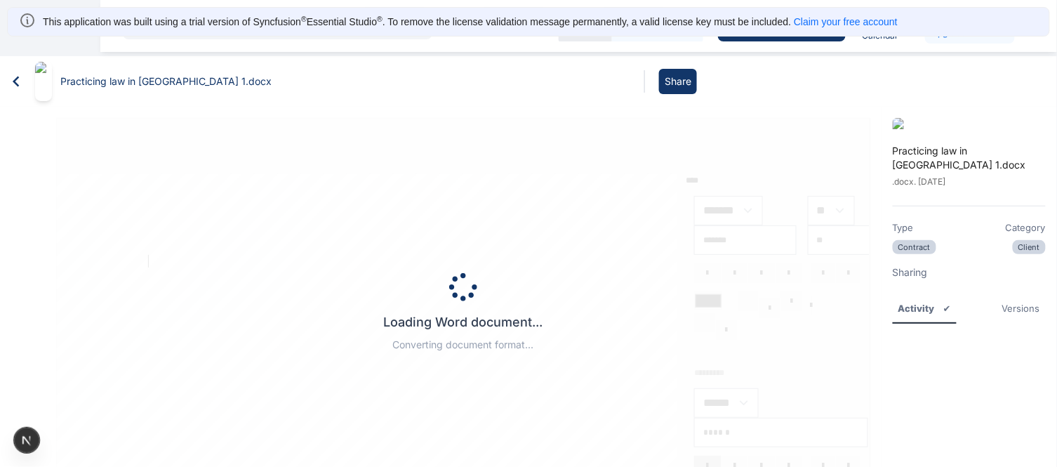
type input "*****"
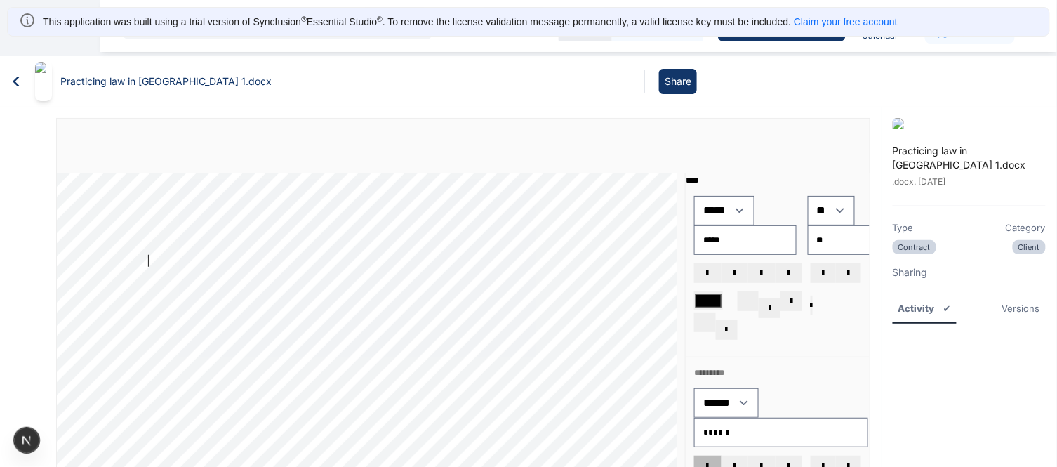
type input "*****"
click at [659, 301] on div "Versions" at bounding box center [1022, 308] width 38 height 14
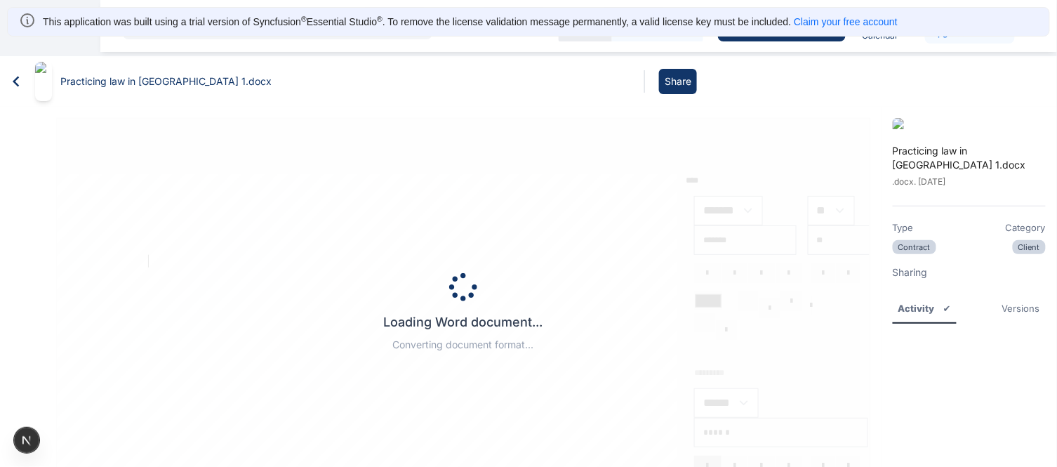
type input "*****"
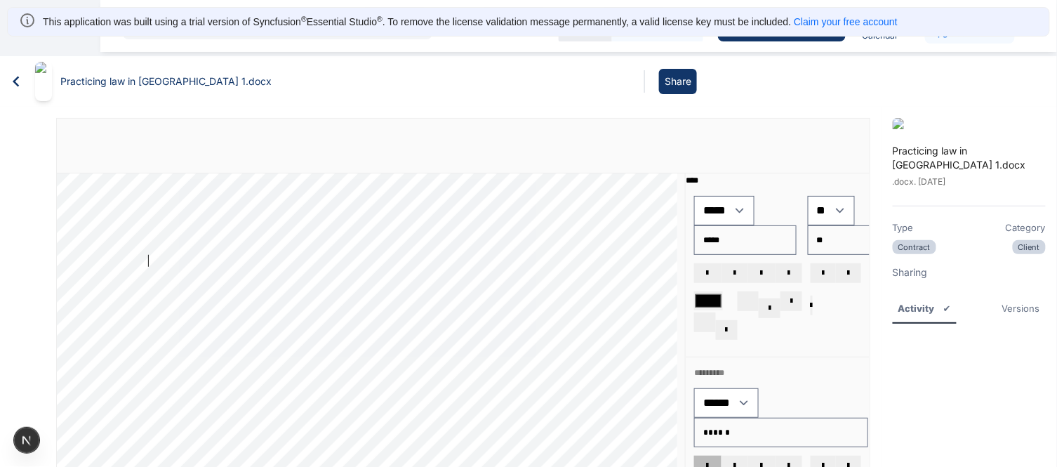
type input "*****"
click at [12, 71] on icon at bounding box center [16, 81] width 21 height 21
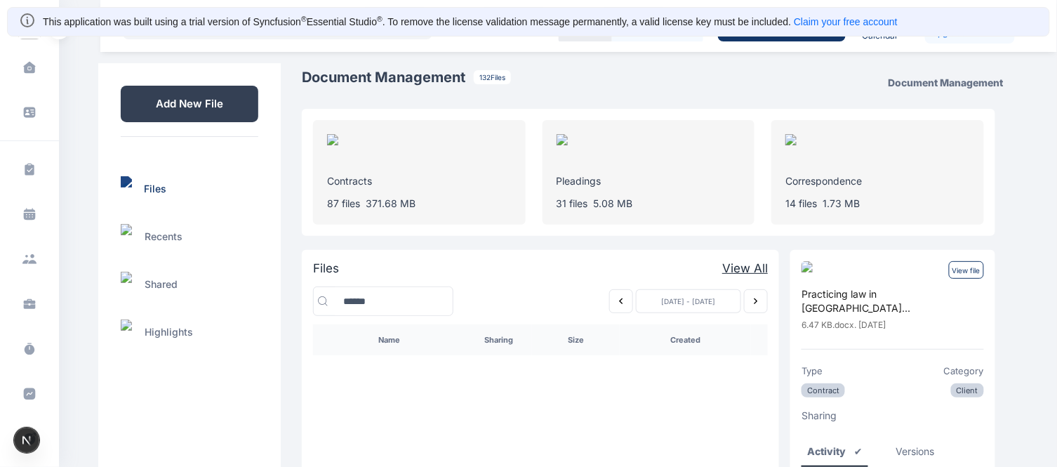
scroll to position [39, 0]
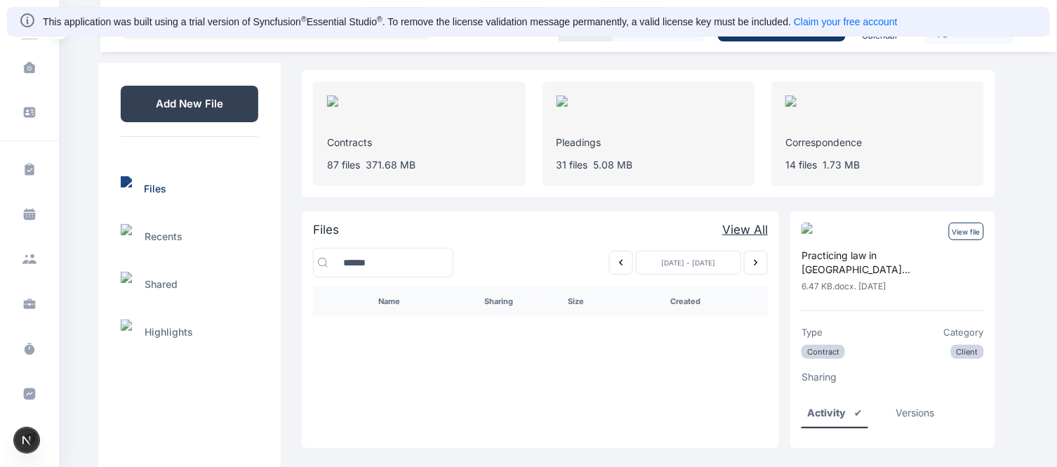
click at [621, 261] on icon "Previous week" at bounding box center [621, 262] width 11 height 11
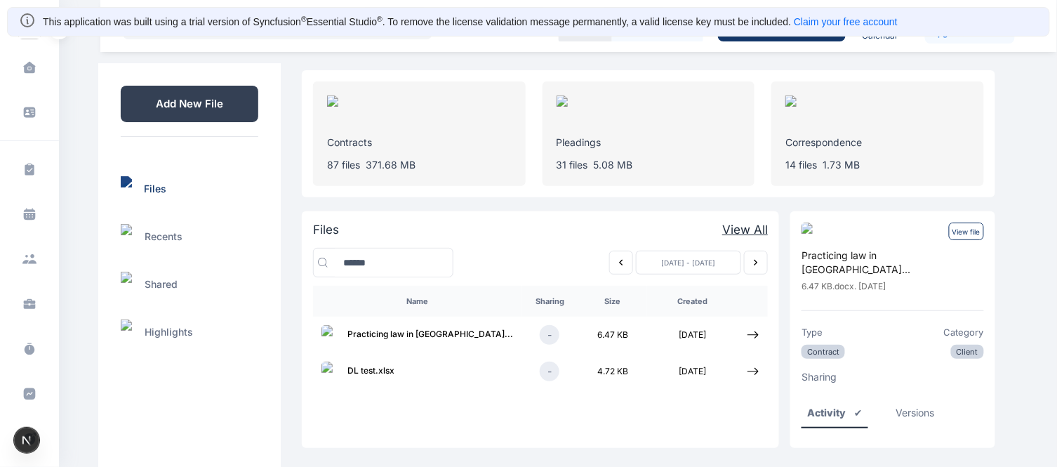
click at [621, 261] on icon "Previous week" at bounding box center [621, 262] width 11 height 11
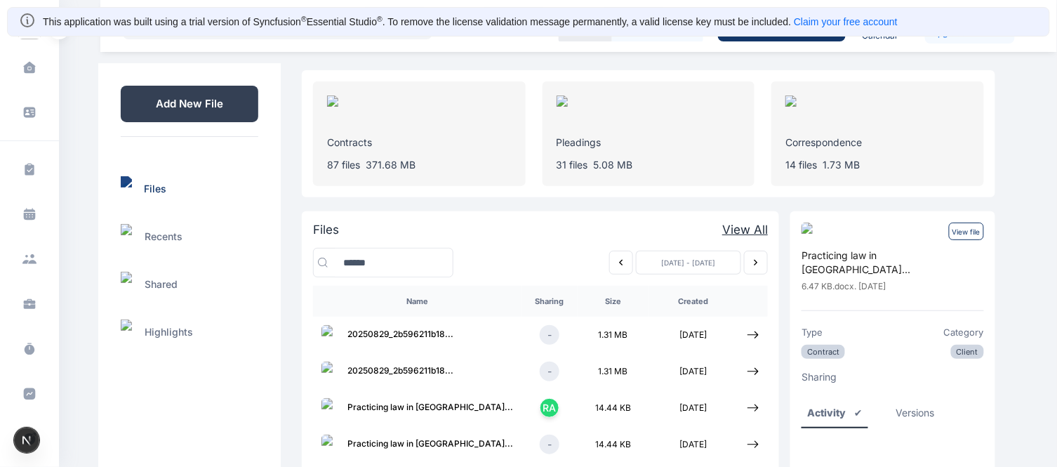
click at [755, 264] on icon "Next week" at bounding box center [757, 263] width 4 height 6
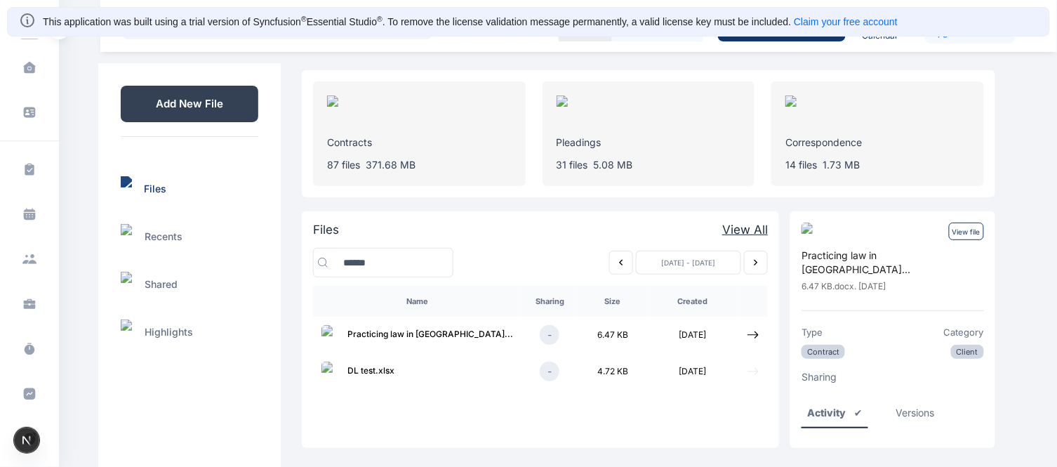
click at [748, 369] on icon at bounding box center [753, 371] width 13 height 13
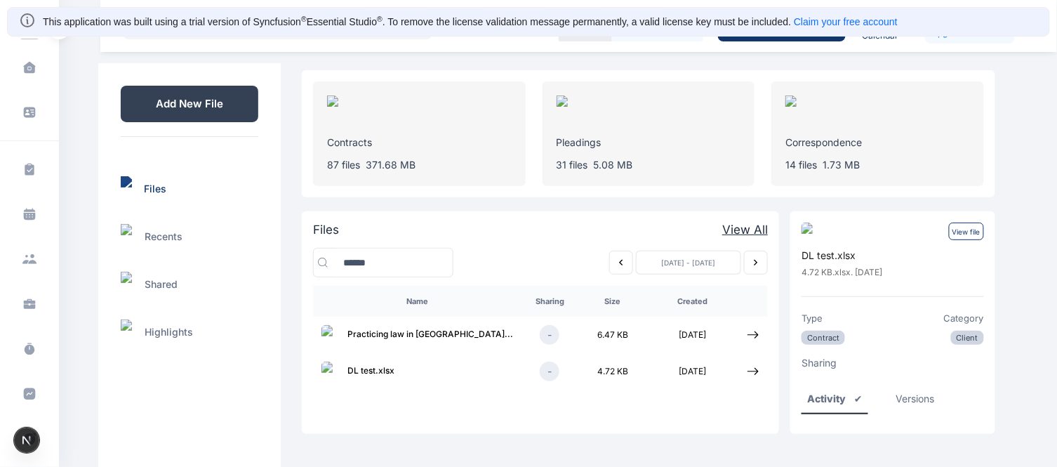
click at [970, 230] on p "View file" at bounding box center [966, 232] width 35 height 18
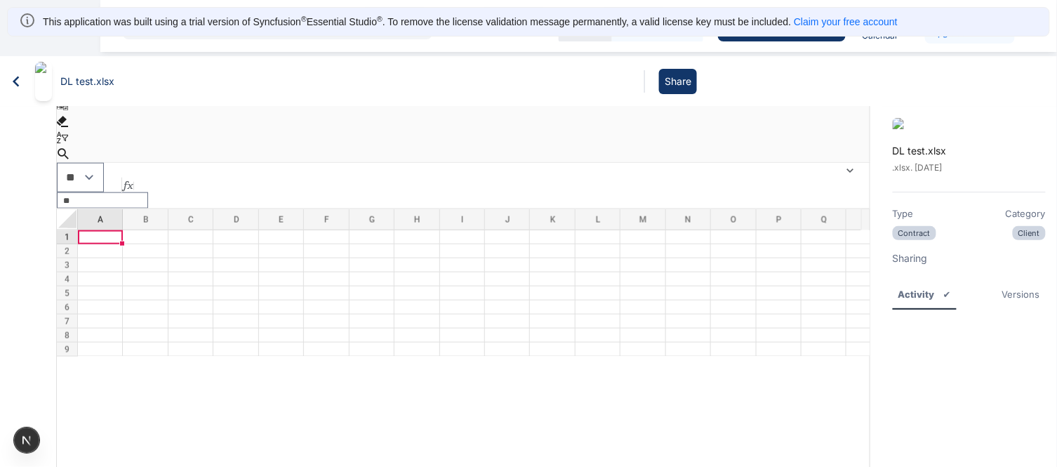
scroll to position [552, 0]
click at [16, 71] on icon at bounding box center [16, 81] width 21 height 21
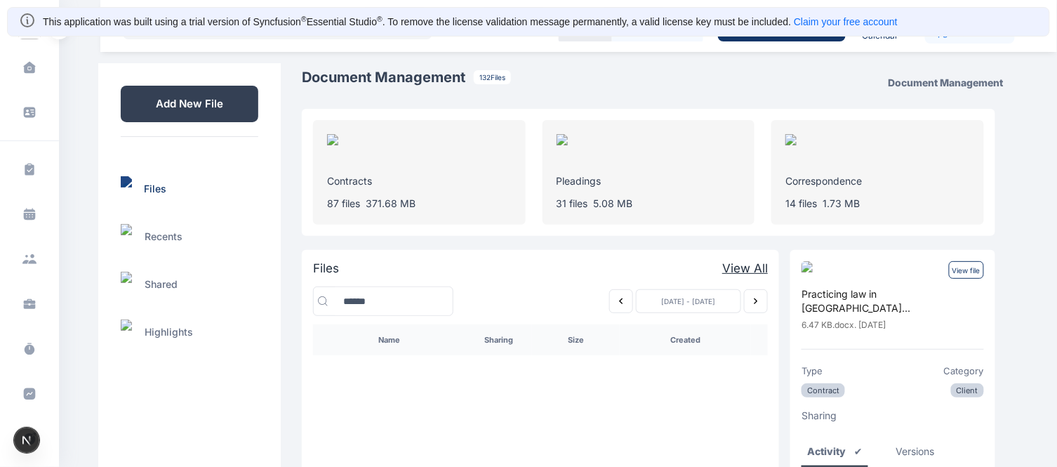
click at [620, 303] on icon "Previous week" at bounding box center [622, 301] width 4 height 6
click at [619, 304] on icon "Previous week" at bounding box center [621, 301] width 11 height 11
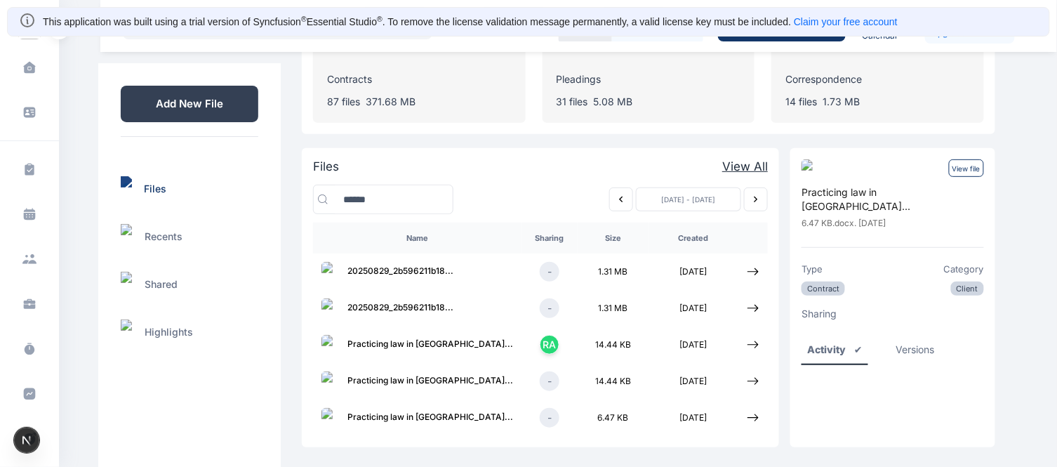
scroll to position [115, 0]
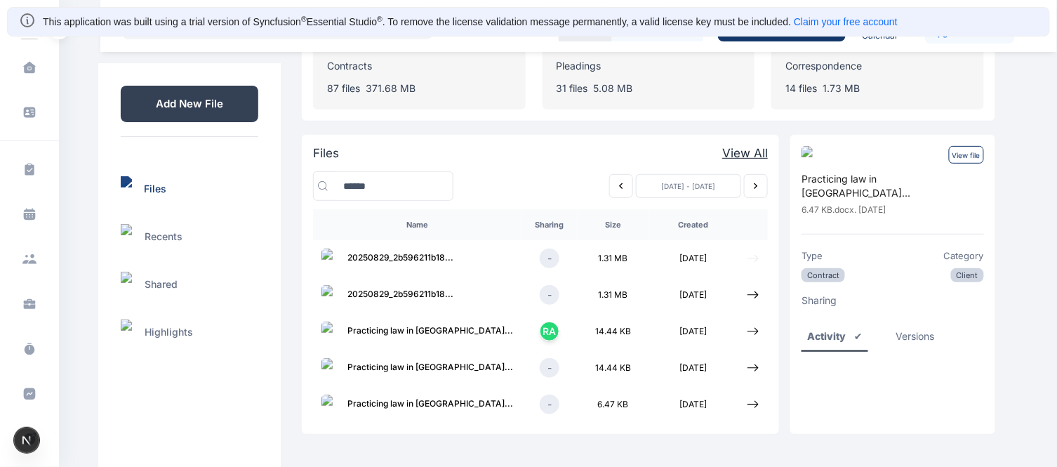
click at [753, 256] on icon at bounding box center [753, 258] width 13 height 13
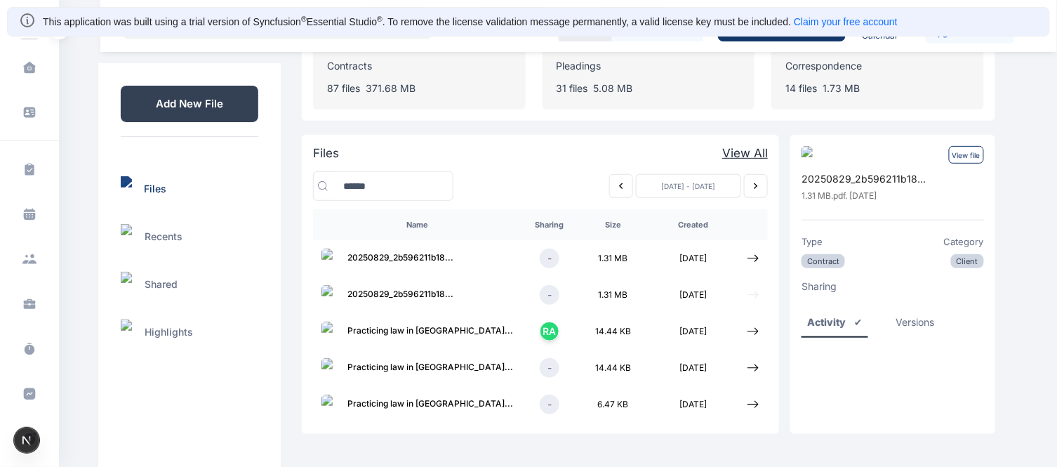
click at [751, 292] on icon at bounding box center [753, 295] width 13 height 13
click at [751, 362] on icon at bounding box center [753, 368] width 13 height 13
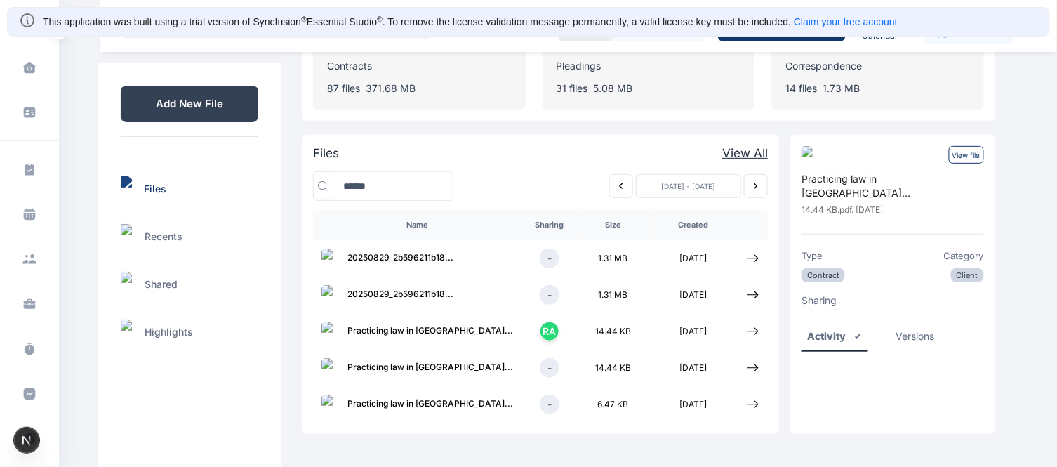
click at [622, 180] on icon "Previous week" at bounding box center [621, 185] width 11 height 11
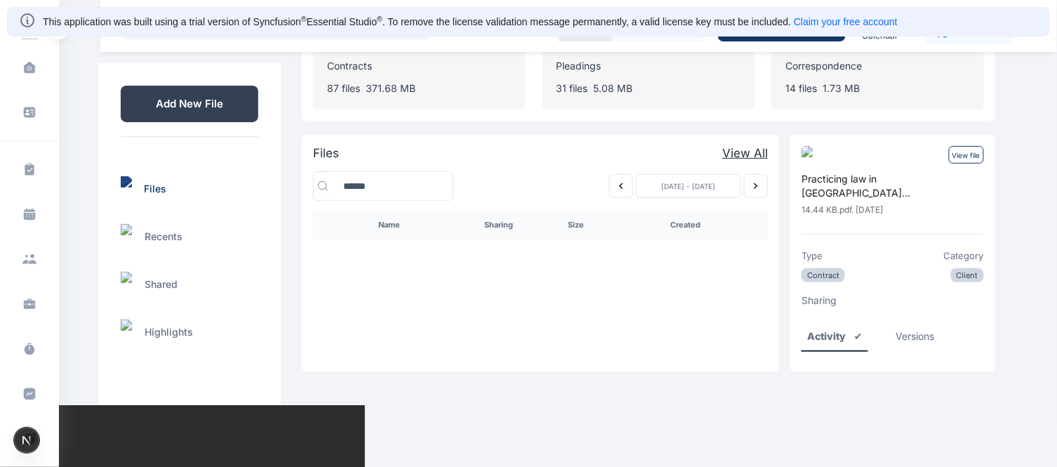
scroll to position [39, 0]
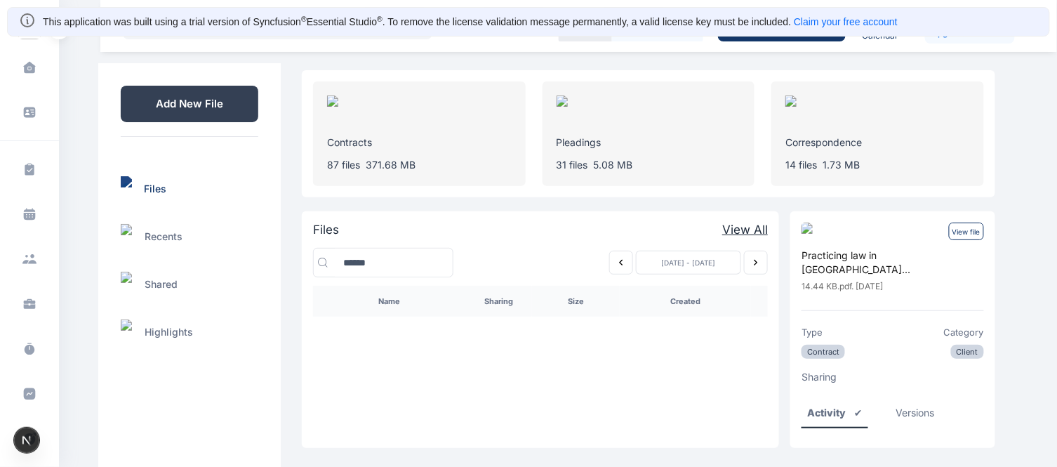
click at [621, 263] on icon "Previous week" at bounding box center [621, 262] width 11 height 11
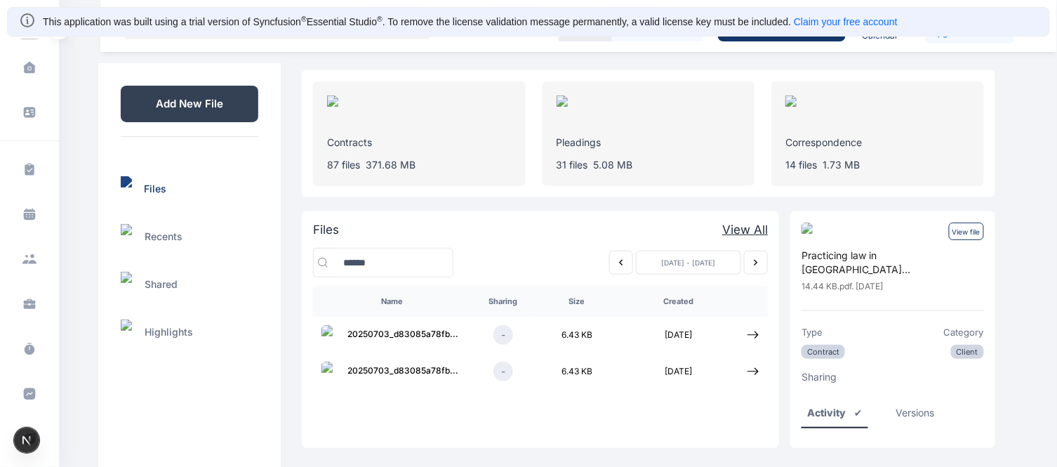
click at [621, 263] on icon "Previous week" at bounding box center [621, 262] width 11 height 11
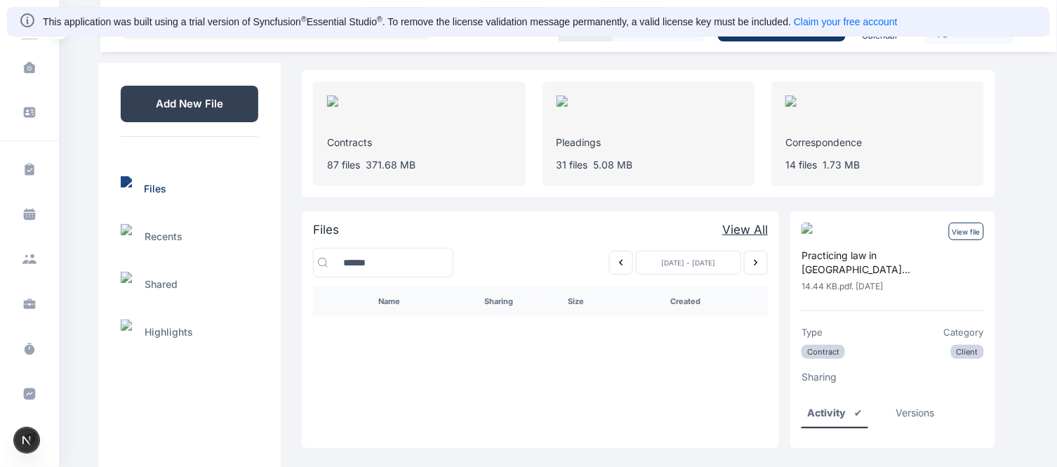
click at [748, 330] on div "Files View All 2025-07-20 - 2025-07-26 Name Sharing Size Created" at bounding box center [540, 329] width 477 height 237
click at [752, 268] on icon "Next week" at bounding box center [756, 262] width 11 height 11
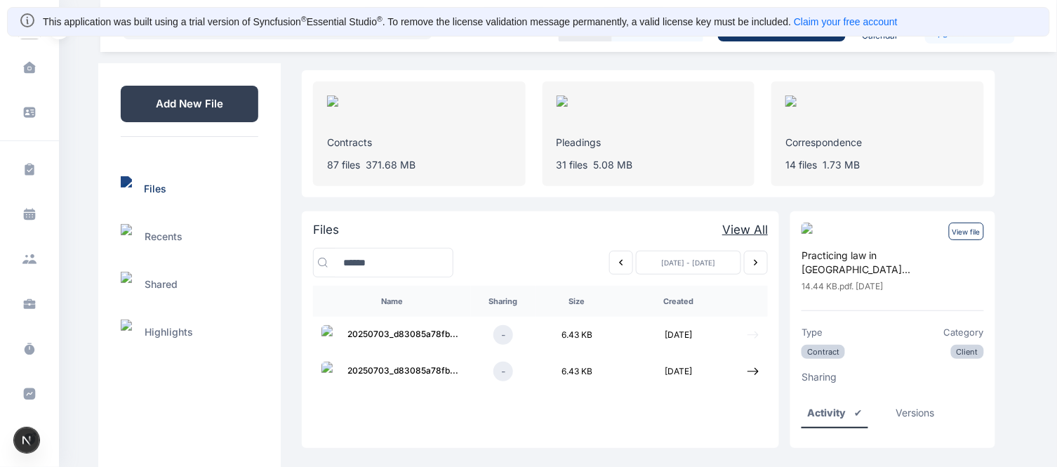
click at [755, 333] on icon at bounding box center [753, 334] width 11 height 7
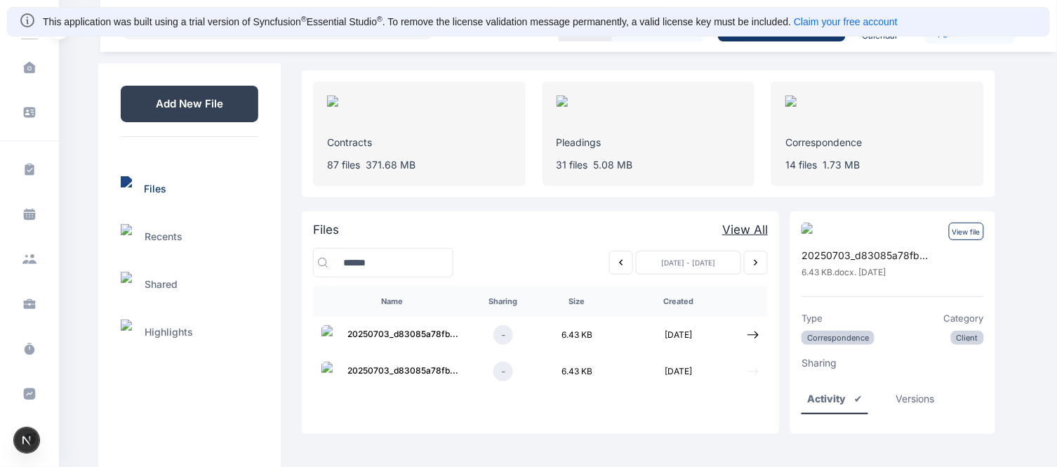
click at [752, 369] on icon at bounding box center [753, 371] width 13 height 13
click at [616, 258] on icon "Previous week" at bounding box center [621, 262] width 11 height 11
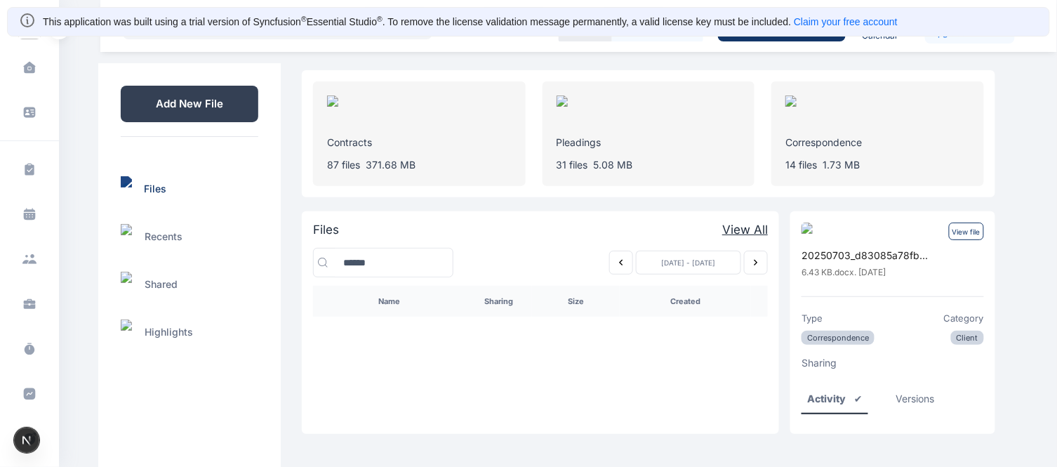
click at [619, 258] on icon "Previous week" at bounding box center [621, 262] width 11 height 11
click at [619, 257] on icon "Previous week" at bounding box center [621, 262] width 11 height 11
click at [622, 257] on icon "Previous week" at bounding box center [621, 262] width 11 height 11
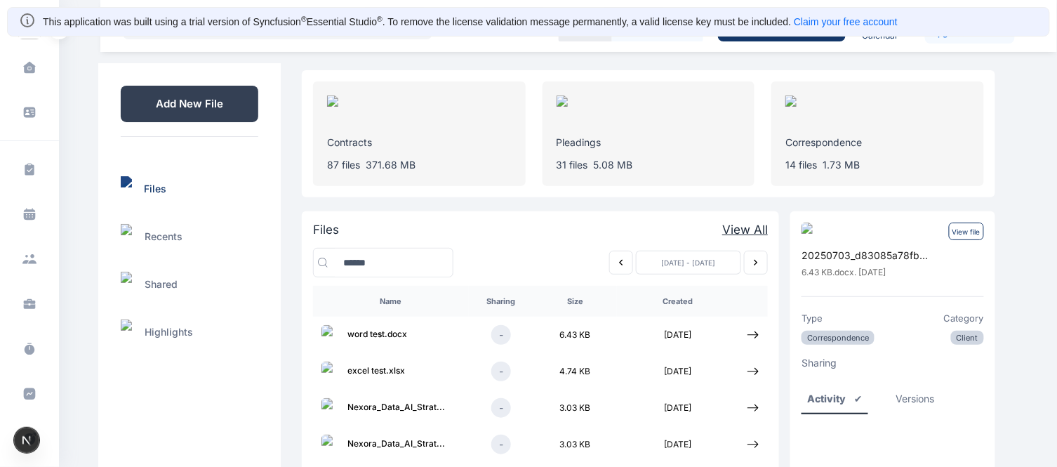
click at [617, 258] on icon "Previous week" at bounding box center [621, 262] width 11 height 11
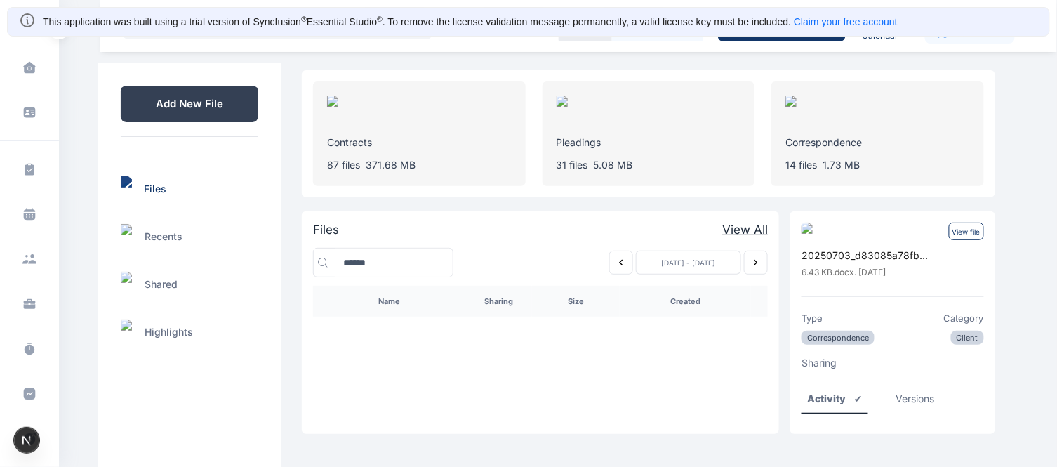
click at [751, 258] on icon "Next week" at bounding box center [756, 262] width 11 height 11
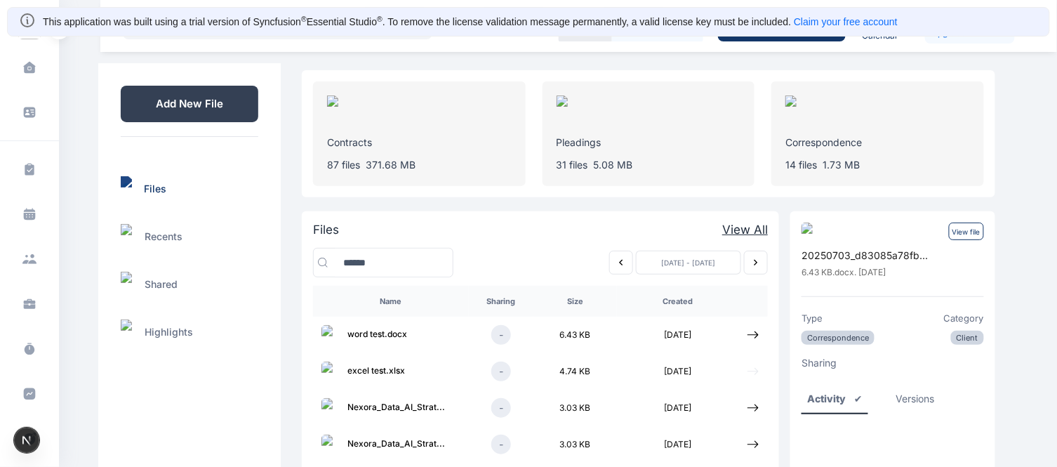
click at [753, 371] on icon at bounding box center [753, 371] width 11 height 7
click at [967, 232] on p "View file" at bounding box center [966, 232] width 35 height 18
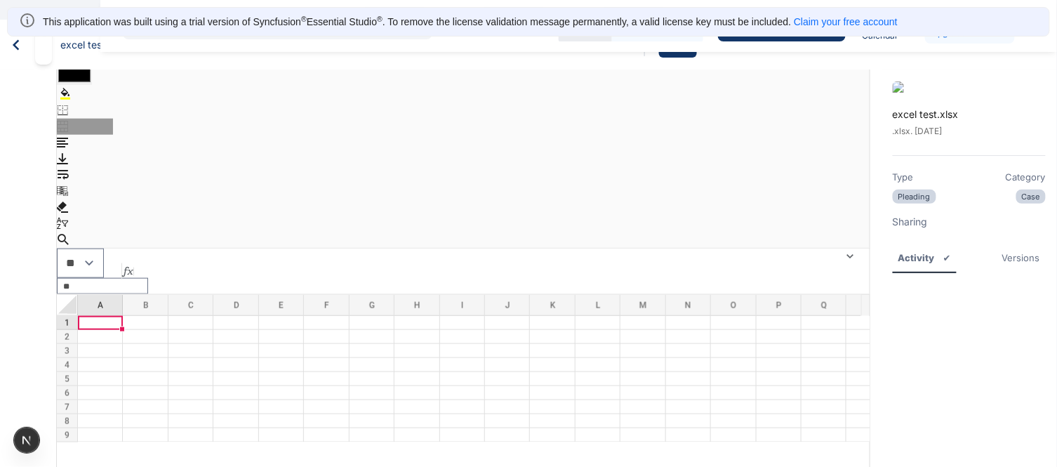
scroll to position [429, 0]
click at [97, 250] on select "**" at bounding box center [80, 262] width 47 height 29
click at [104, 316] on td "A1" at bounding box center [100, 322] width 45 height 14
click at [159, 315] on td "B1" at bounding box center [145, 322] width 45 height 14
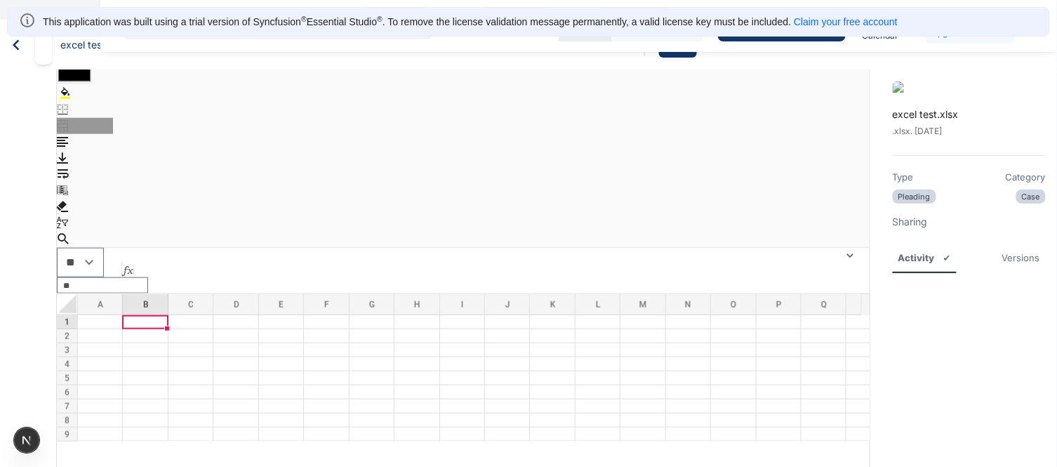
type input "**"
click at [190, 315] on td "C1" at bounding box center [191, 322] width 45 height 14
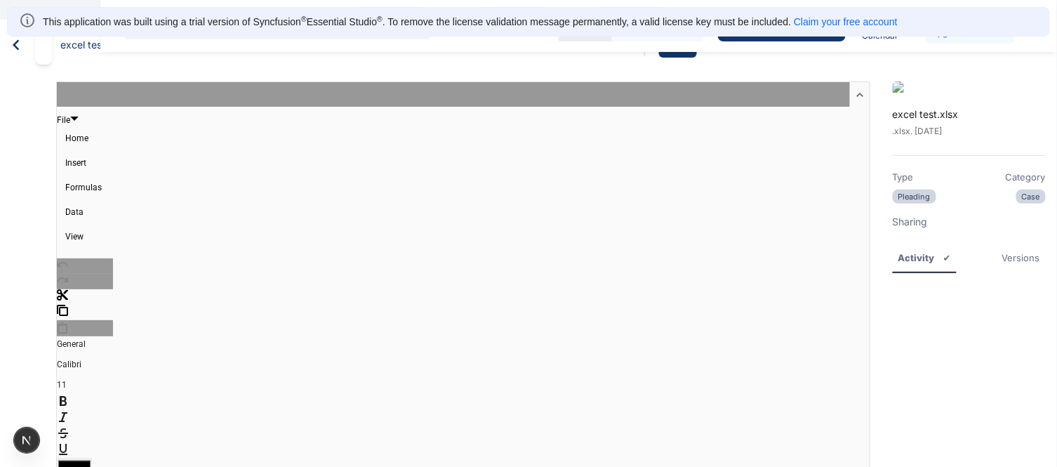
scroll to position [0, 0]
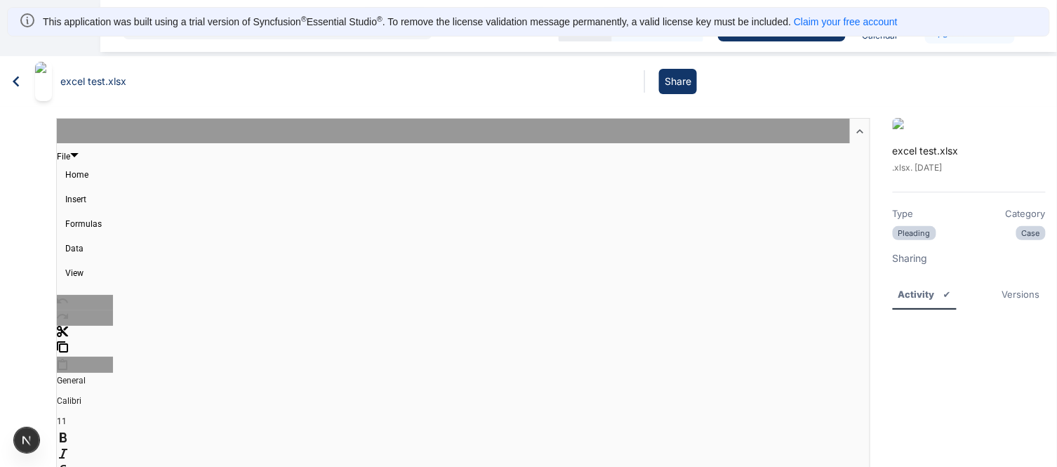
click at [14, 72] on icon at bounding box center [16, 81] width 21 height 21
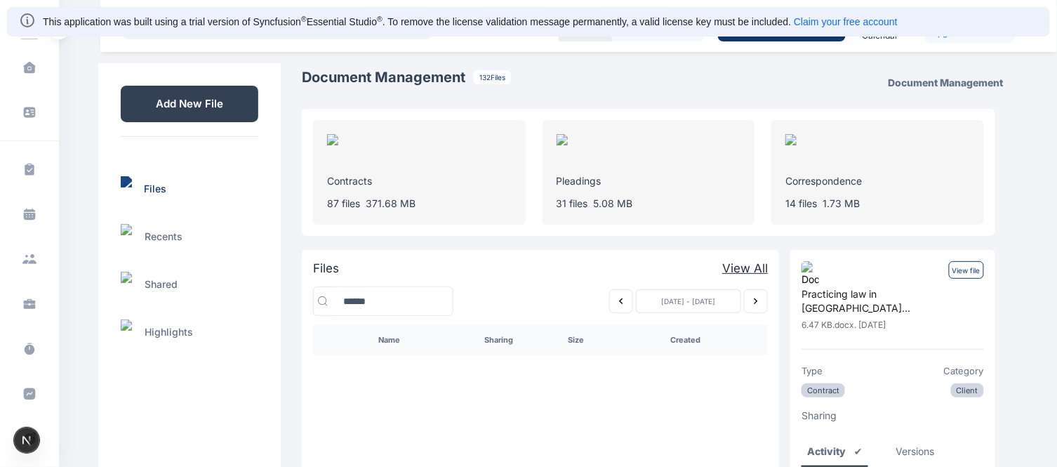
click at [211, 107] on p "Add New File" at bounding box center [190, 104] width 138 height 37
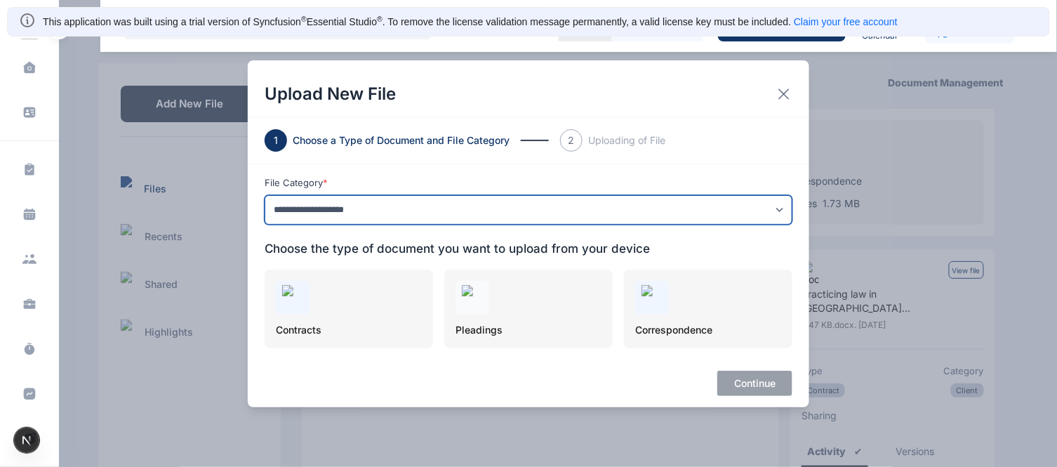
click at [378, 206] on select "**********" at bounding box center [529, 209] width 528 height 29
select select "****"
click at [265, 195] on select "**********" at bounding box center [529, 209] width 528 height 29
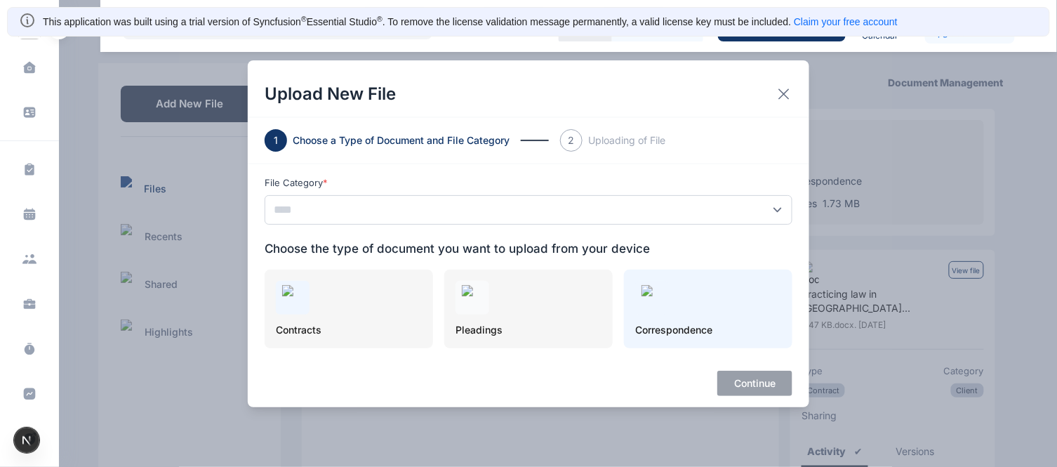
click at [664, 301] on div at bounding box center [652, 298] width 34 height 34
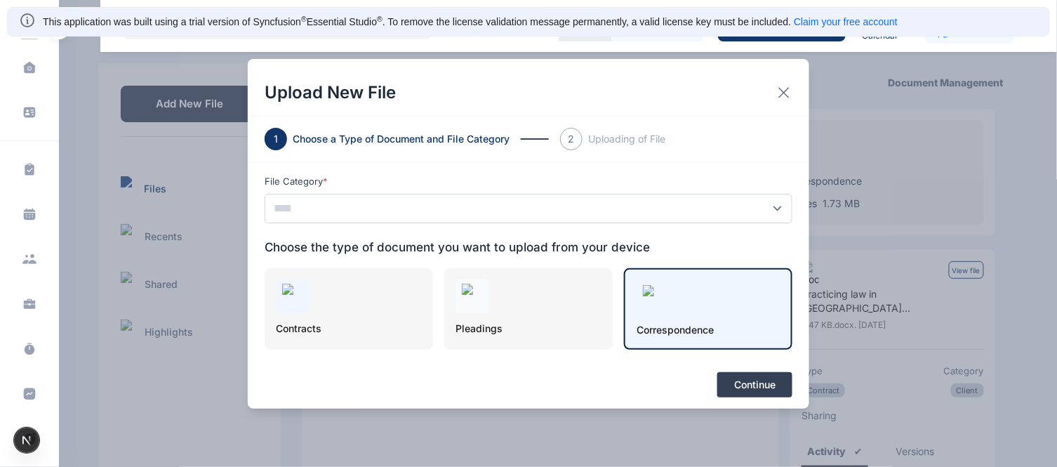
click at [756, 381] on button "Continue" at bounding box center [755, 384] width 75 height 25
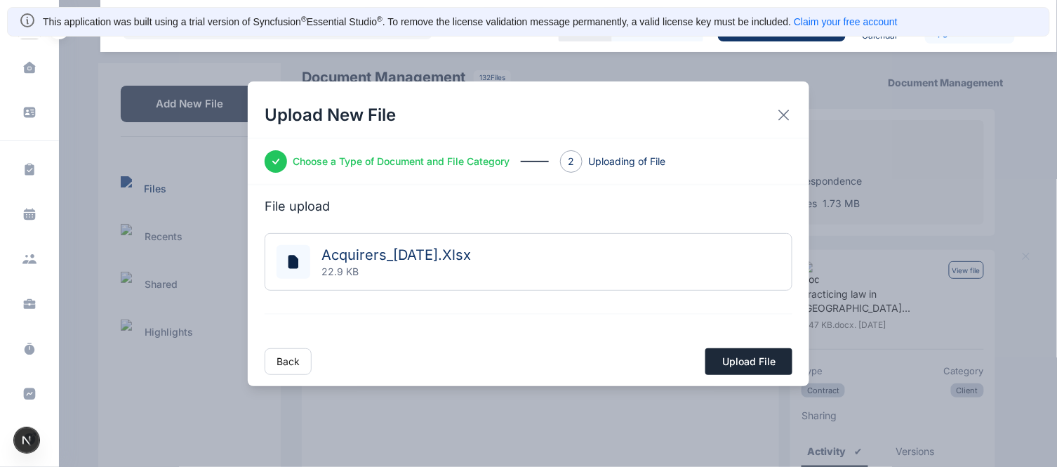
click at [743, 356] on button "Upload File" at bounding box center [749, 361] width 87 height 27
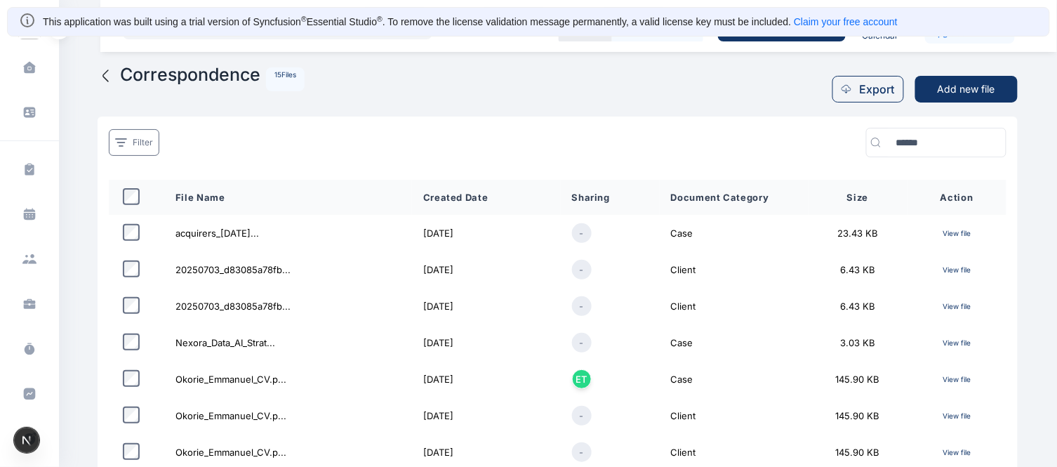
click at [969, 232] on p "View file" at bounding box center [957, 233] width 77 height 16
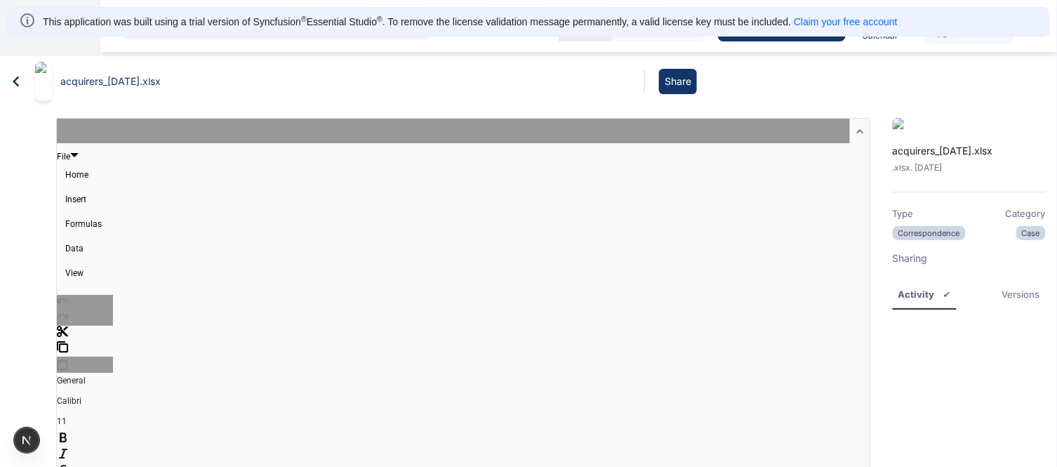
click at [17, 77] on icon at bounding box center [16, 82] width 6 height 11
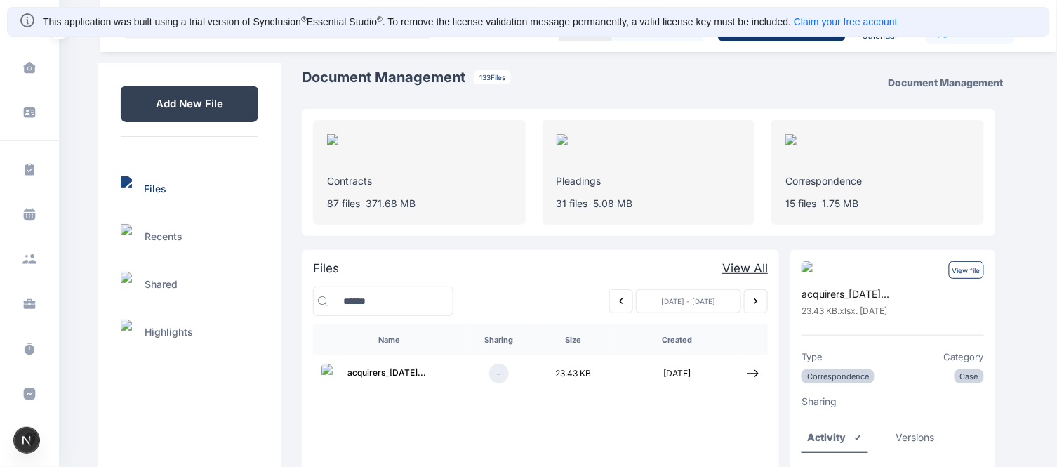
click at [622, 296] on icon "Previous week" at bounding box center [621, 301] width 11 height 11
click at [619, 304] on icon "Previous week" at bounding box center [621, 301] width 11 height 11
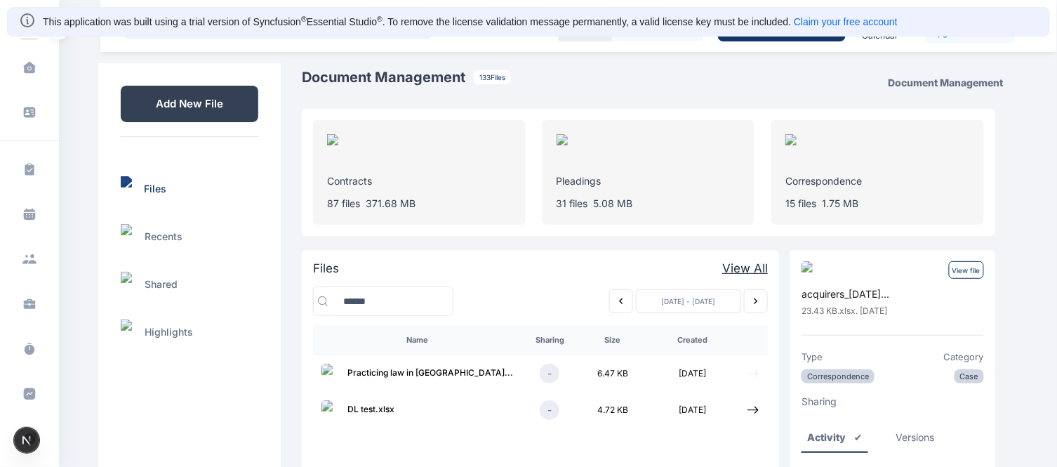
click at [753, 373] on icon at bounding box center [753, 373] width 13 height 13
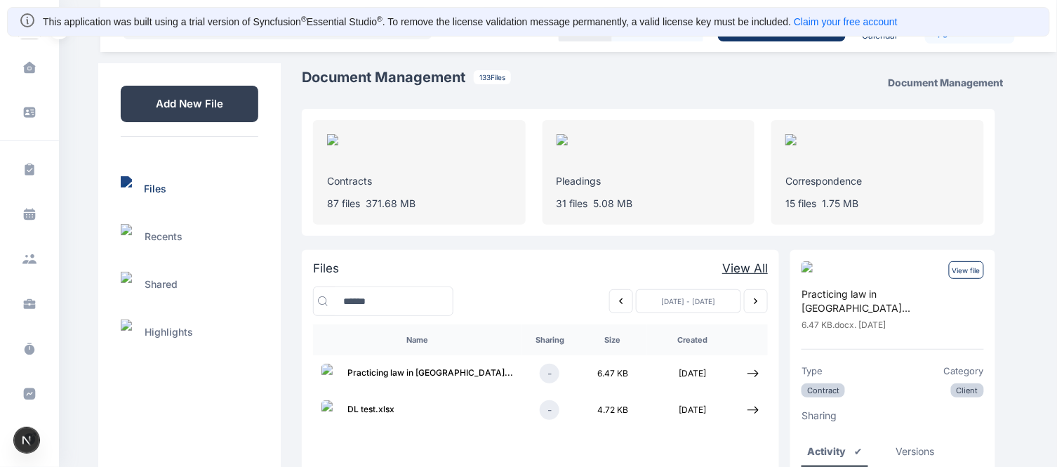
click at [975, 268] on p "View file" at bounding box center [966, 270] width 35 height 18
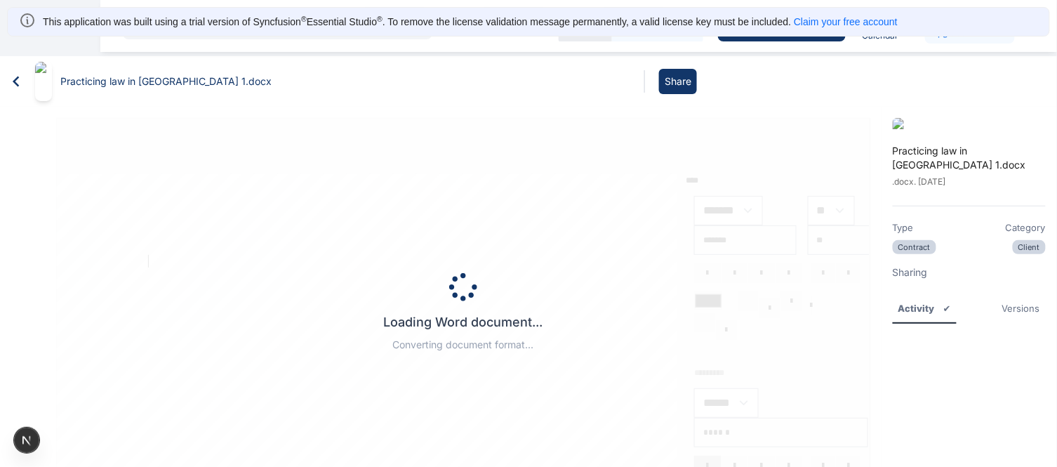
type input "*****"
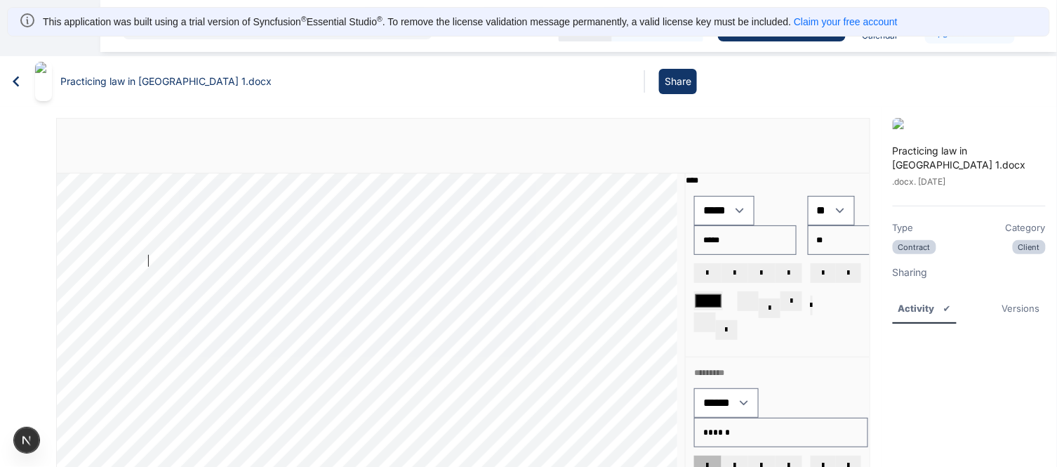
type input "*****"
click at [13, 72] on icon at bounding box center [16, 81] width 21 height 21
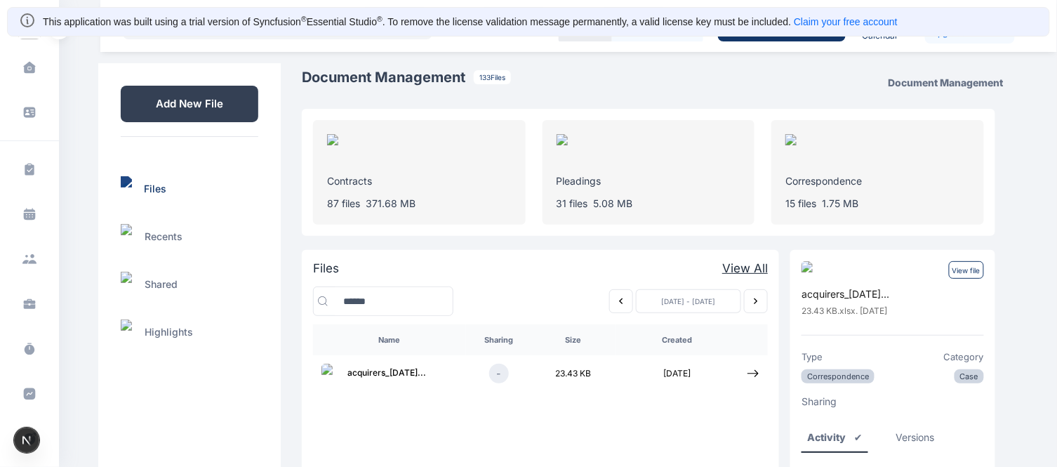
drag, startPoint x: 897, startPoint y: 197, endPoint x: 1048, endPoint y: 160, distance: 155.3
click at [1048, 160] on div "ROYALE CONSULTANTS Dashboard dashboard Conflict-Check conflict-check Task Manag…" at bounding box center [528, 253] width 1057 height 506
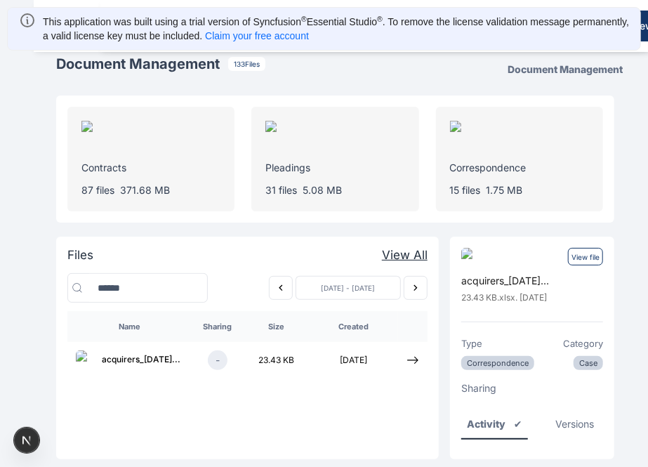
click at [586, 253] on p "View file" at bounding box center [585, 257] width 35 height 18
click at [581, 257] on p "View file" at bounding box center [585, 257] width 35 height 18
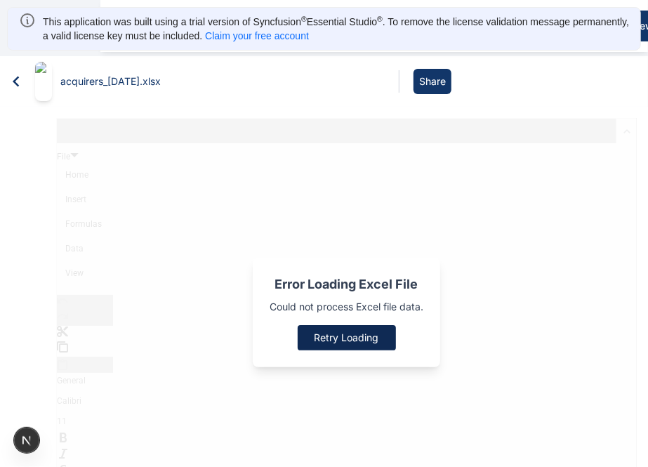
click at [373, 325] on button "Retry Loading" at bounding box center [347, 337] width 98 height 25
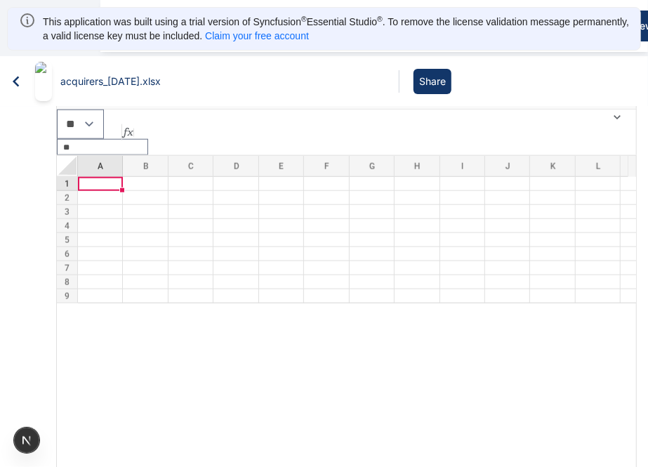
scroll to position [607, 0]
click at [18, 72] on icon at bounding box center [16, 81] width 21 height 21
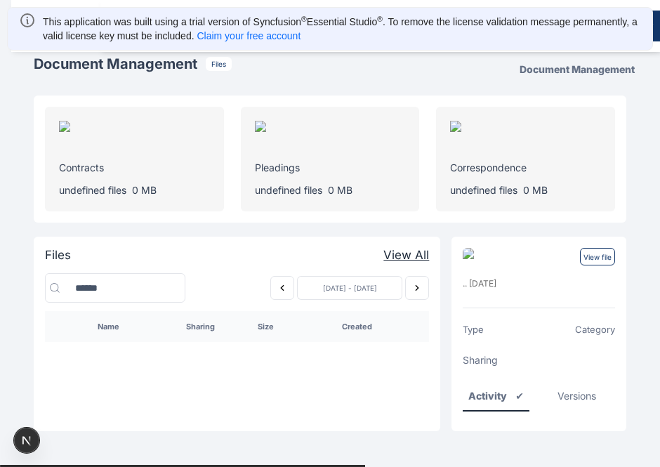
click at [283, 289] on icon "Previous week" at bounding box center [282, 287] width 11 height 11
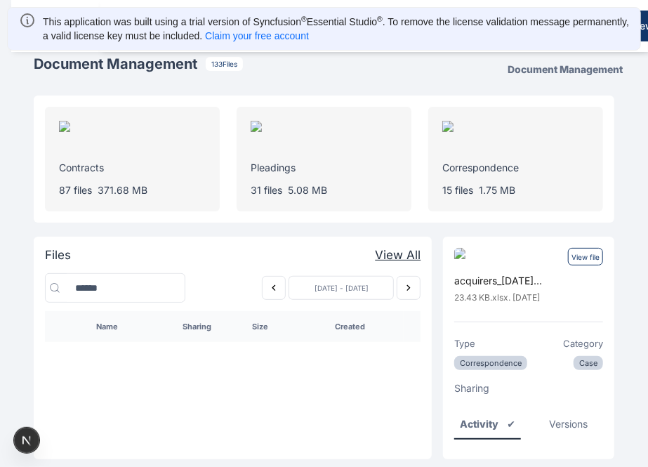
click at [405, 293] on icon "Next week" at bounding box center [408, 287] width 11 height 11
click at [270, 289] on icon "Previous week" at bounding box center [273, 287] width 11 height 11
click at [272, 286] on icon "Previous week" at bounding box center [273, 287] width 11 height 11
click at [405, 285] on icon "Next week" at bounding box center [408, 287] width 11 height 11
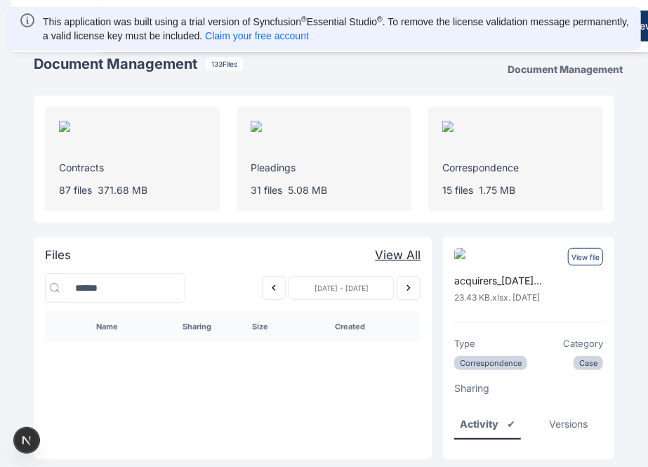
click at [405, 285] on icon "Next week" at bounding box center [408, 287] width 11 height 11
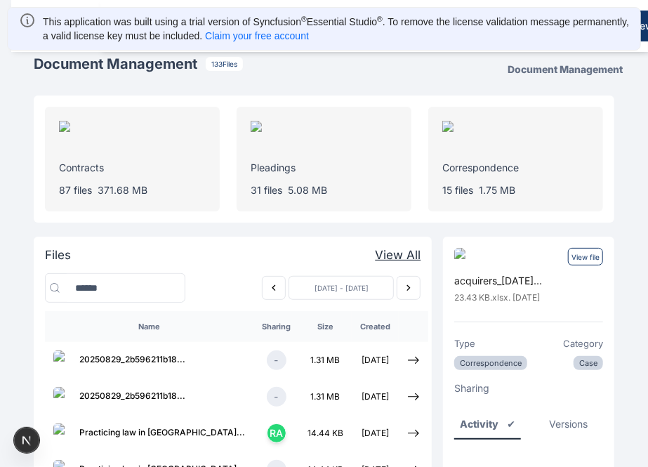
click at [405, 285] on icon "Next week" at bounding box center [408, 287] width 11 height 11
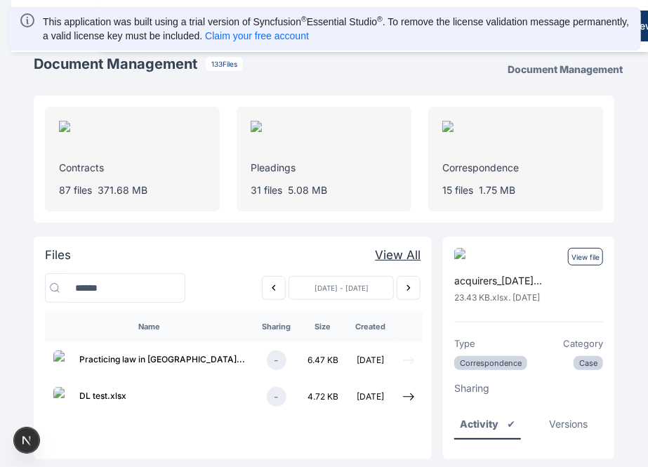
click at [408, 363] on icon at bounding box center [408, 360] width 11 height 7
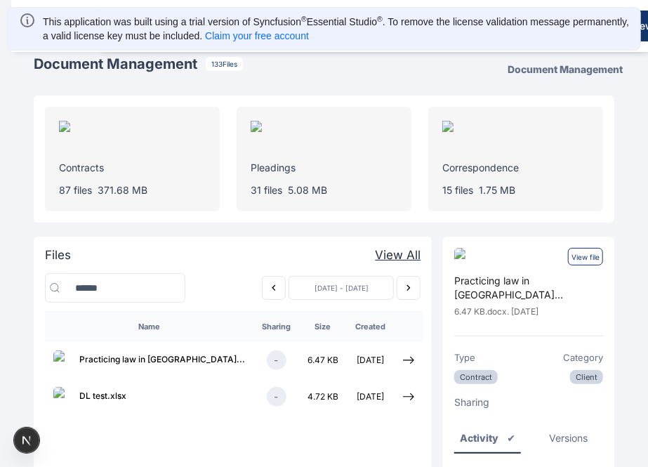
click at [584, 257] on p "View file" at bounding box center [585, 257] width 35 height 18
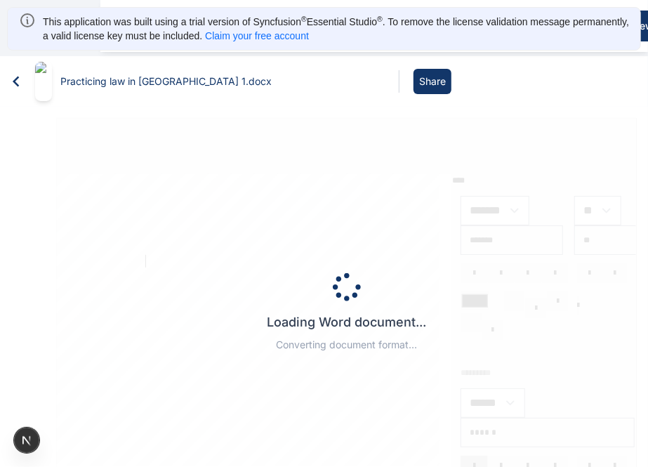
type input "*****"
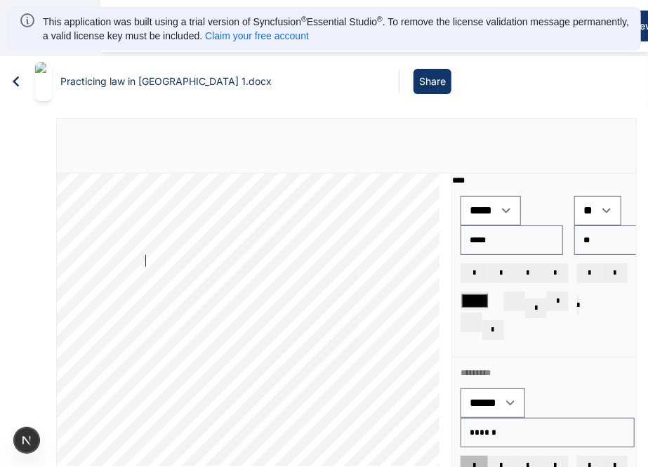
type input "*****"
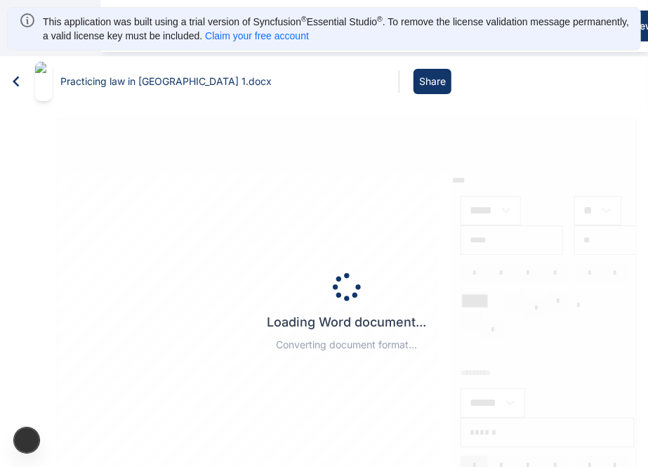
type input "*****"
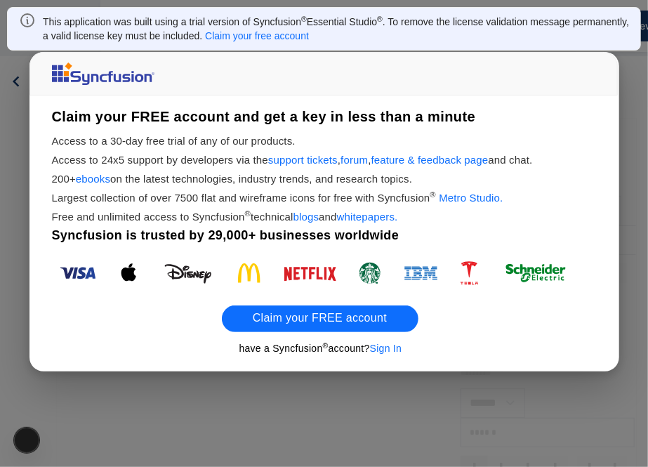
type input "*****"
click at [629, 345] on div "have a Syncfusion ® account? Sign In" at bounding box center [338, 349] width 590 height 13
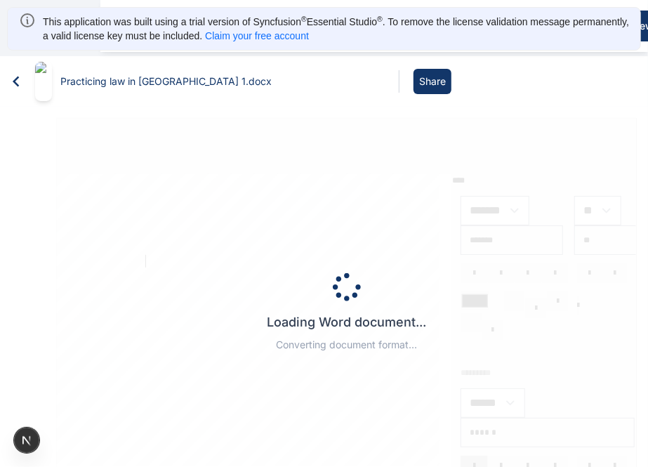
type input "*****"
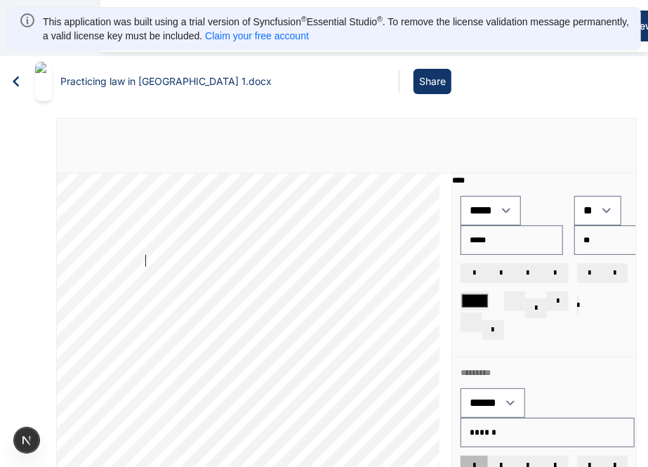
type input "*****"
click at [18, 74] on icon at bounding box center [16, 81] width 21 height 21
click at [15, 77] on icon at bounding box center [16, 82] width 6 height 11
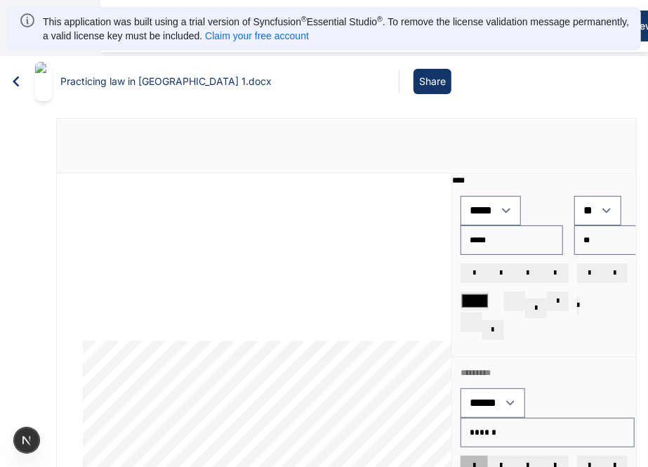
scroll to position [167, 25]
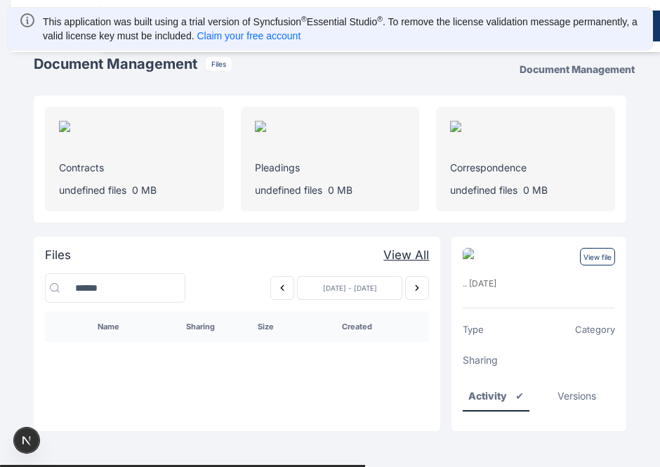
click at [285, 290] on icon "Previous week" at bounding box center [282, 287] width 11 height 11
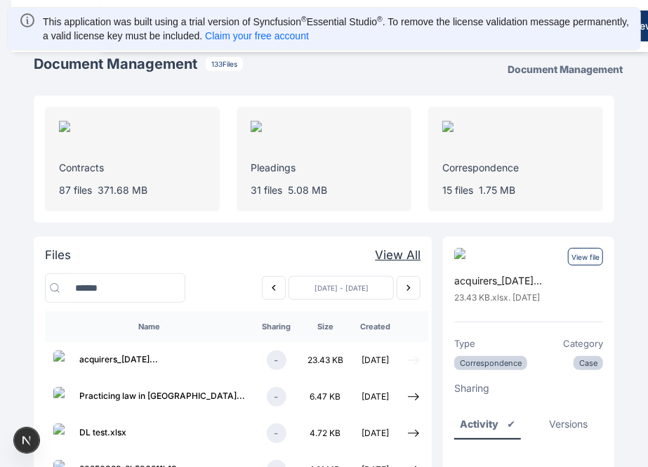
click at [409, 360] on icon at bounding box center [413, 360] width 11 height 7
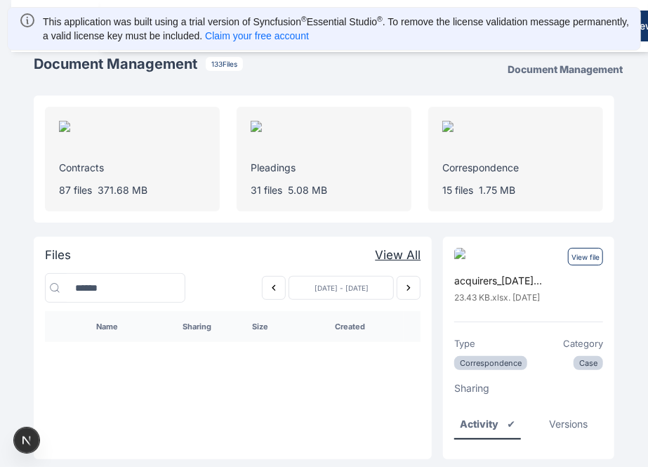
click at [580, 253] on p "View file" at bounding box center [585, 257] width 35 height 18
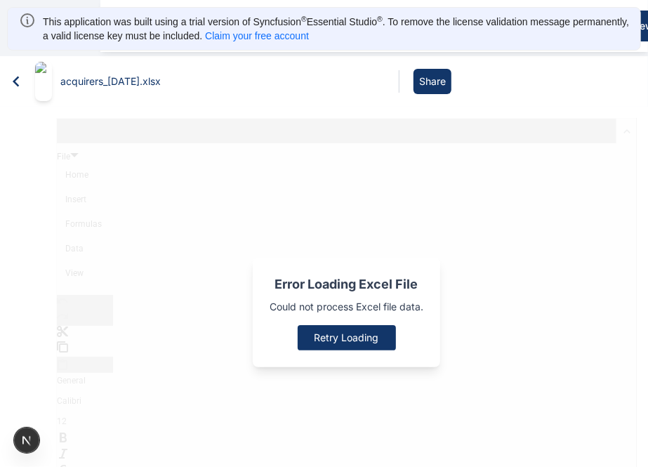
type textarea "**********"
click at [346, 325] on button "Retry Loading" at bounding box center [347, 337] width 98 height 25
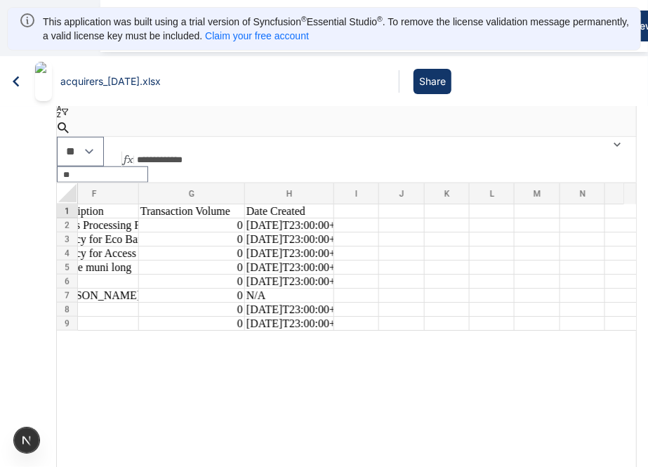
scroll to position [0, 25]
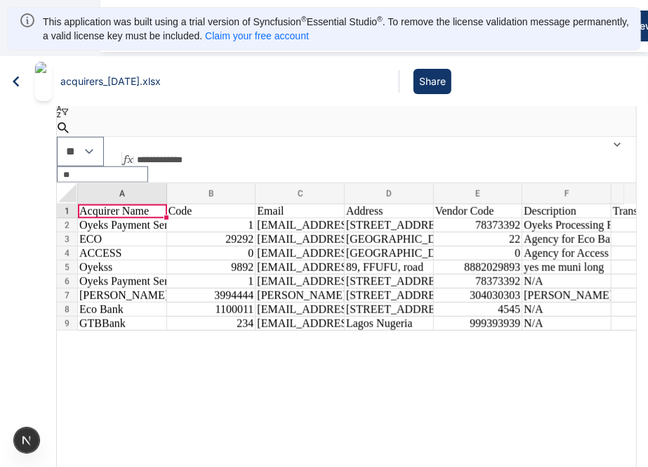
click at [13, 71] on icon at bounding box center [16, 81] width 21 height 21
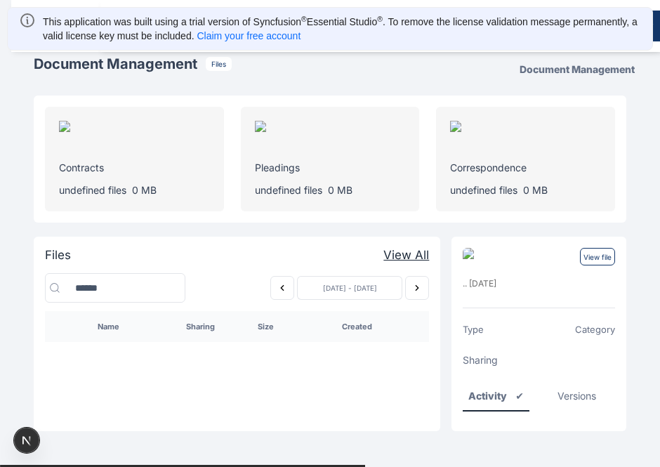
click at [284, 282] on icon "Previous week" at bounding box center [282, 287] width 11 height 11
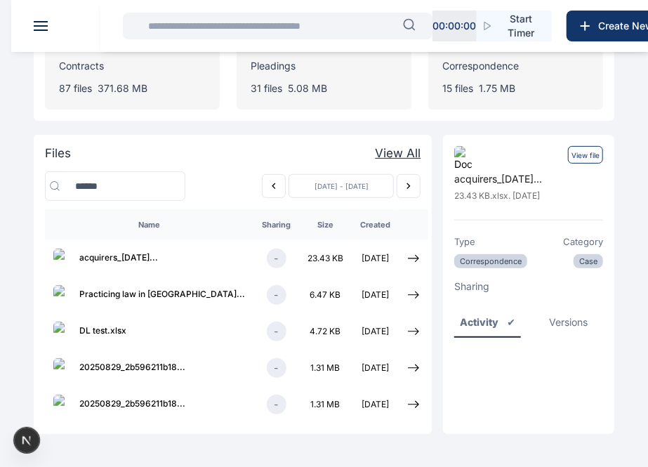
scroll to position [25, 0]
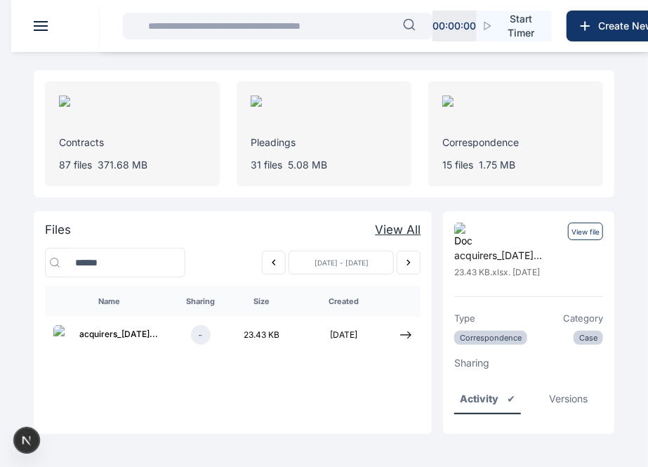
click at [275, 260] on icon "Previous week" at bounding box center [273, 262] width 11 height 11
click at [268, 263] on icon "Previous week" at bounding box center [273, 262] width 11 height 11
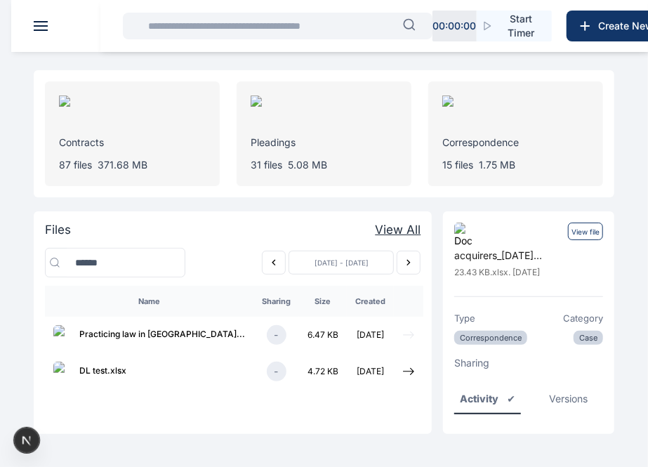
click at [405, 329] on icon at bounding box center [408, 335] width 13 height 13
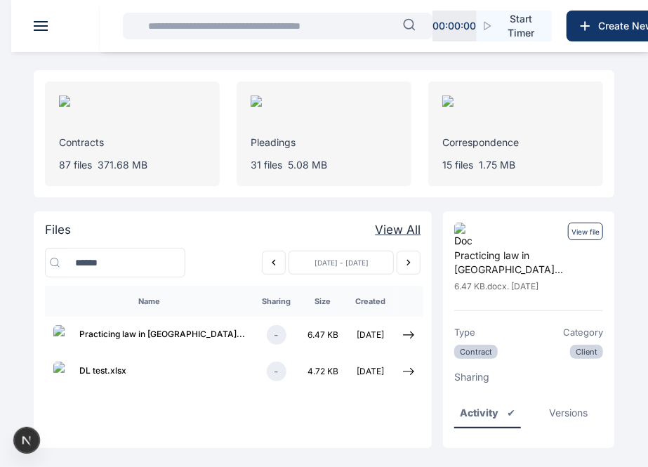
click at [591, 232] on p "View file" at bounding box center [585, 232] width 35 height 18
click at [584, 230] on p "View file" at bounding box center [585, 232] width 35 height 18
click at [579, 230] on p "View file" at bounding box center [585, 232] width 35 height 18
click at [590, 225] on p "View file" at bounding box center [585, 232] width 35 height 18
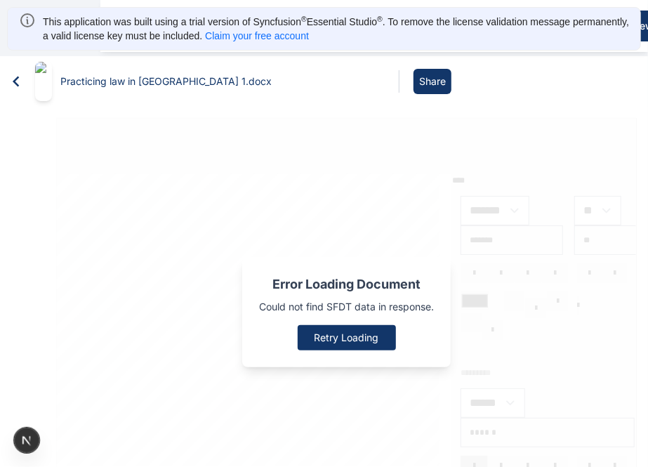
type input "*****"
